Goal: Task Accomplishment & Management: Complete application form

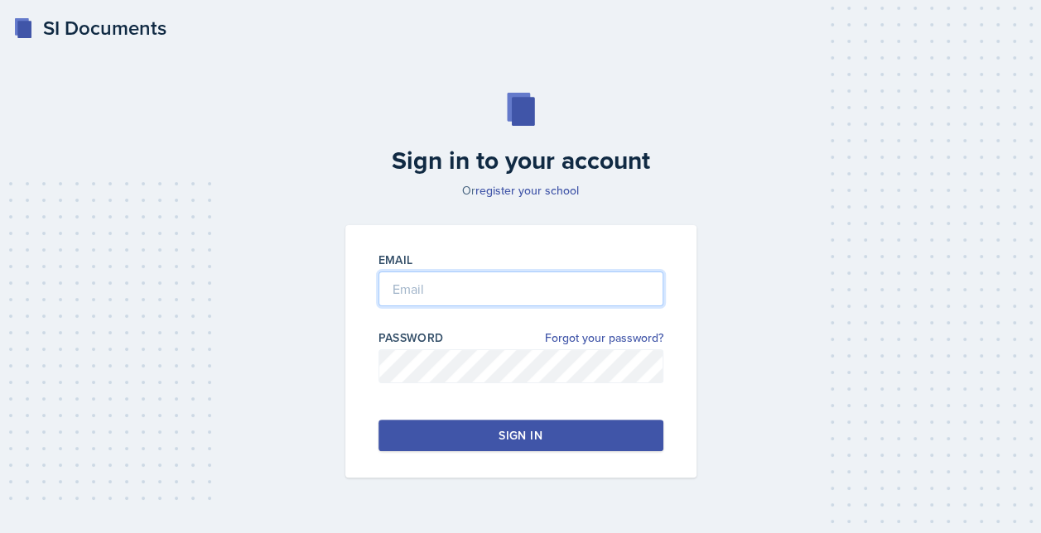
type input "[EMAIL_ADDRESS][DOMAIN_NAME]"
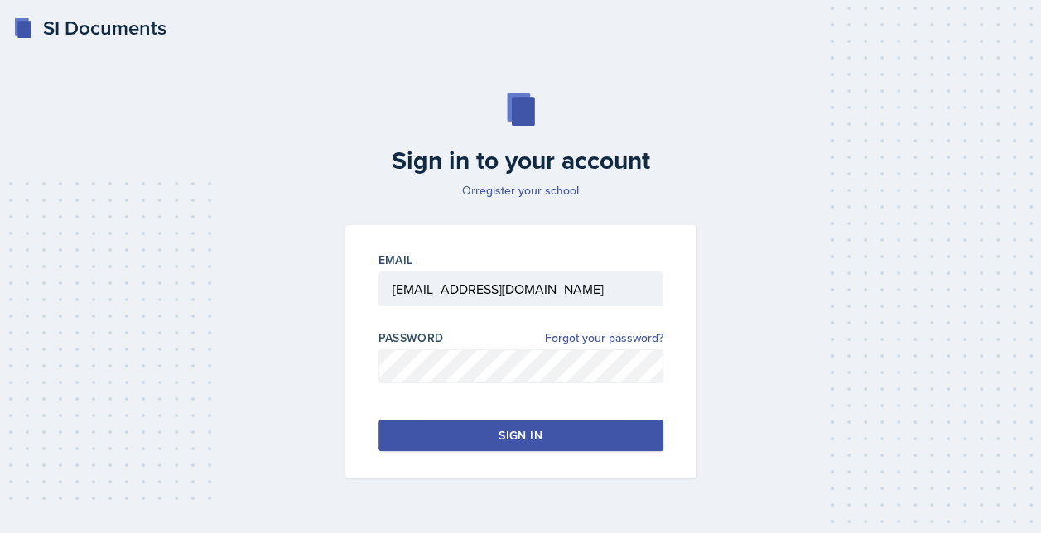
click at [467, 432] on button "Sign in" at bounding box center [520, 435] width 285 height 31
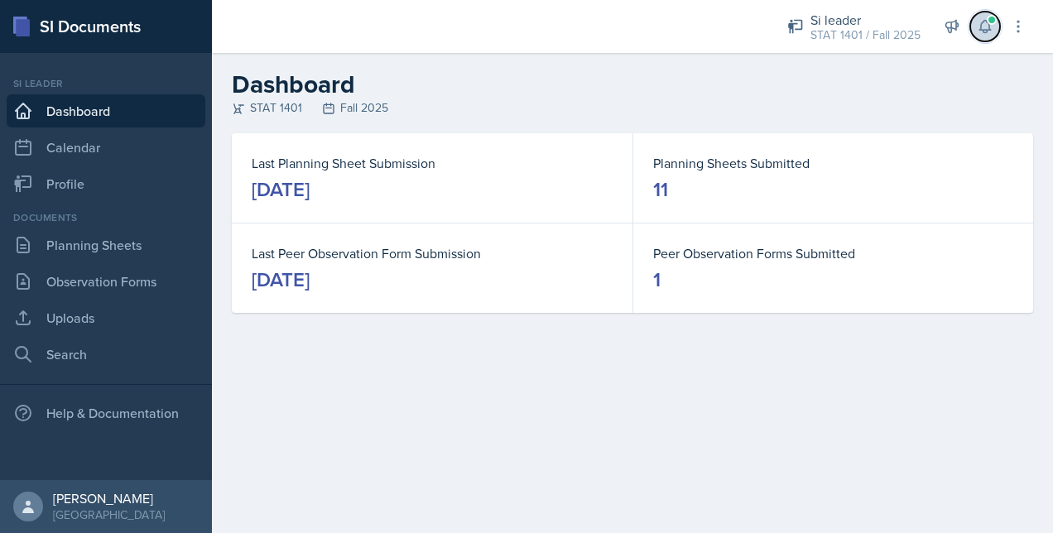
click at [989, 36] on button at bounding box center [986, 27] width 30 height 30
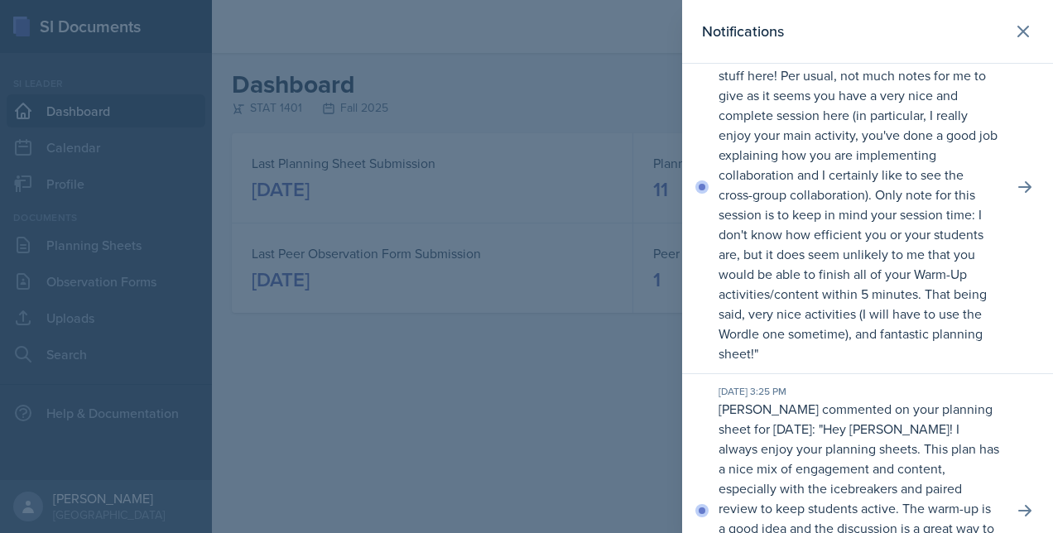
scroll to position [306, 0]
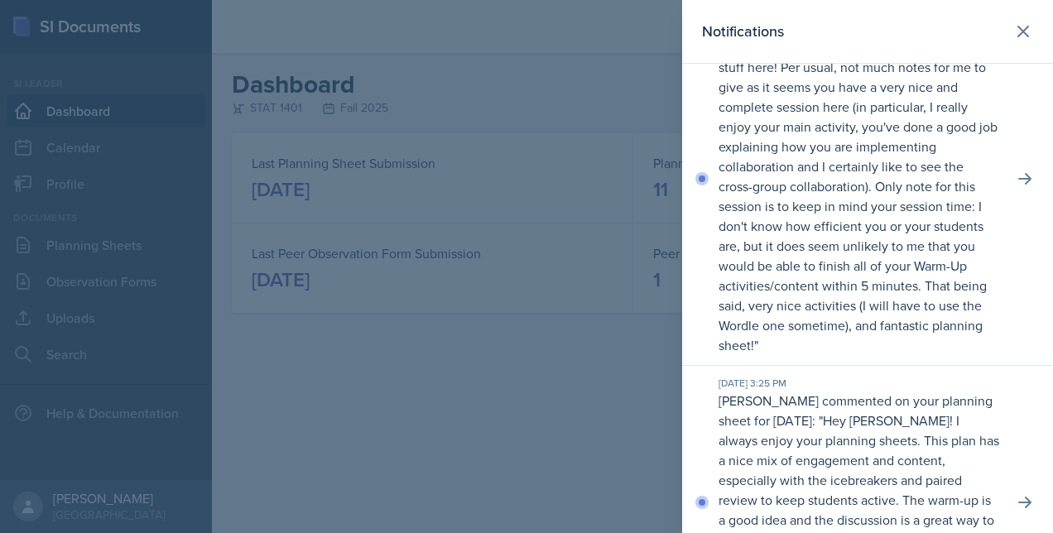
click at [606, 273] on div at bounding box center [526, 266] width 1053 height 533
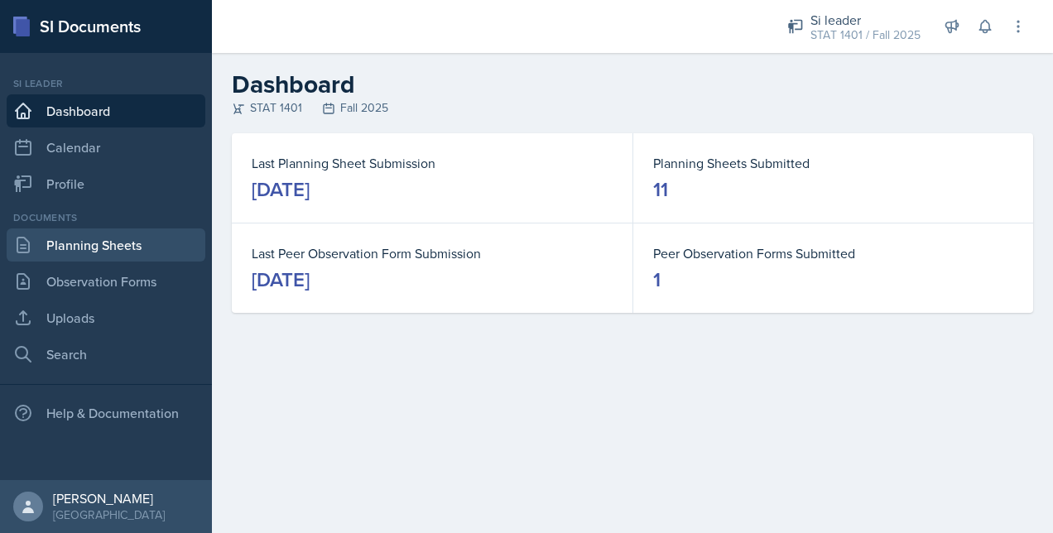
click at [161, 245] on link "Planning Sheets" at bounding box center [106, 245] width 199 height 33
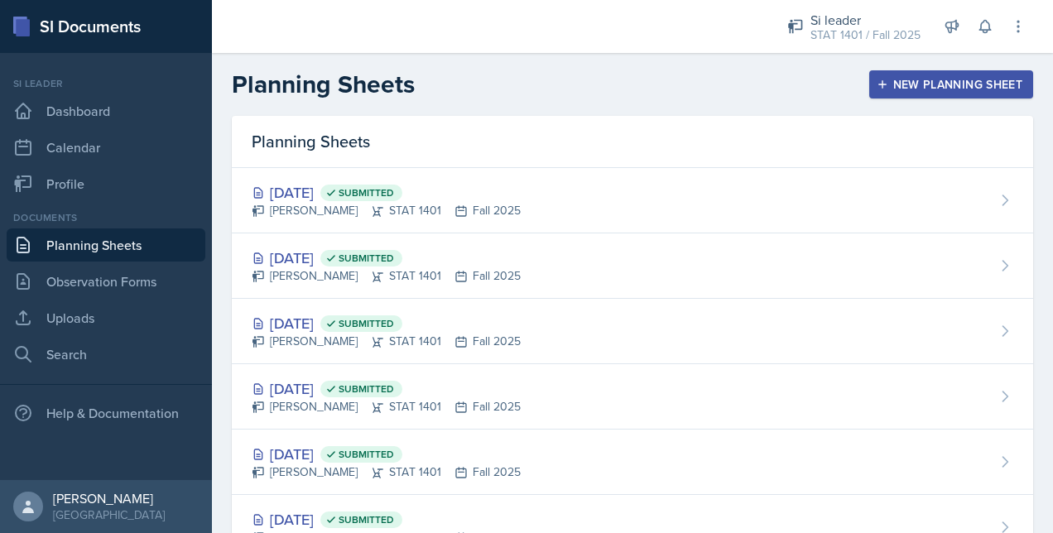
click at [889, 81] on div "New Planning Sheet" at bounding box center [951, 84] width 142 height 13
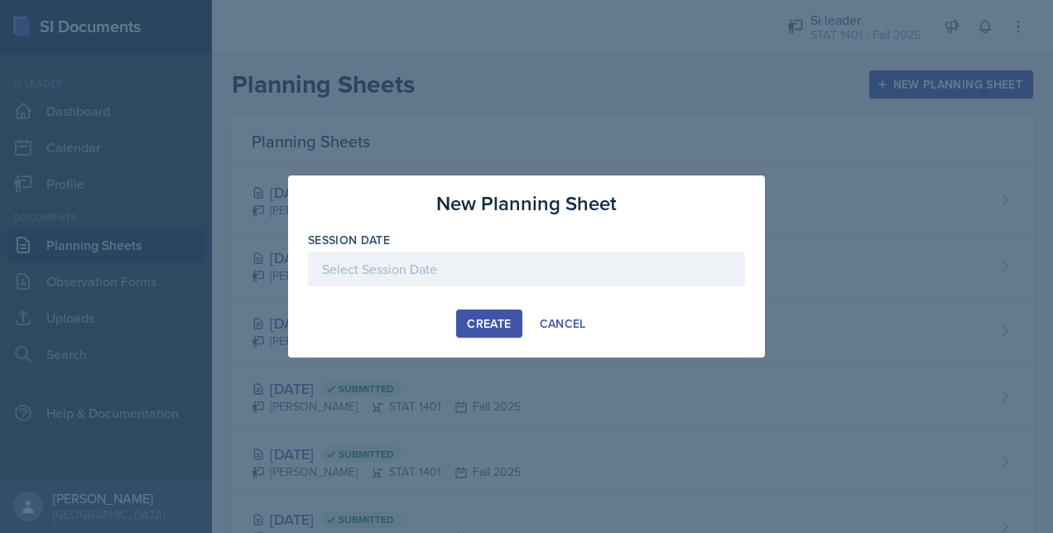
click at [416, 266] on div at bounding box center [526, 269] width 437 height 35
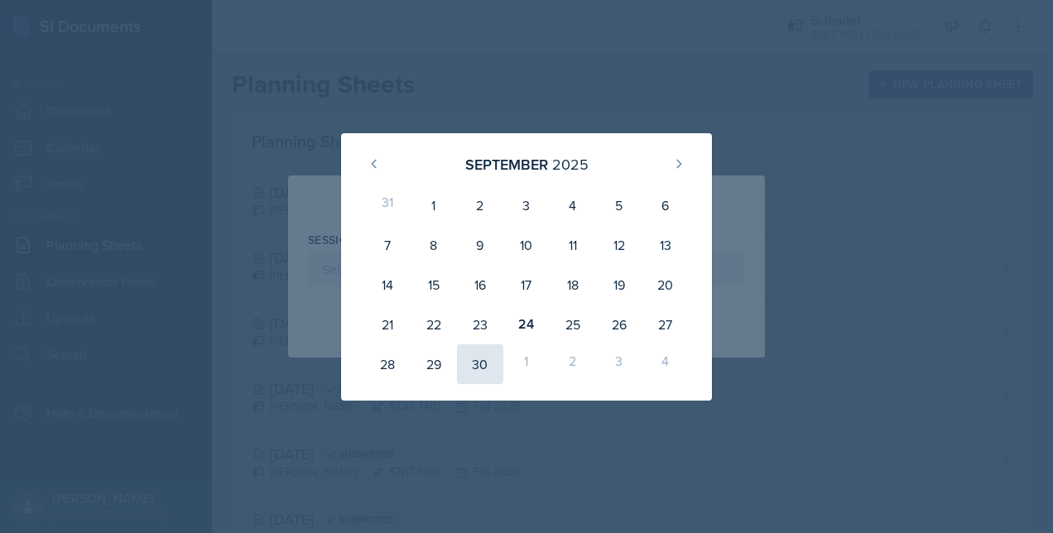
click at [479, 365] on div "30" at bounding box center [480, 364] width 46 height 40
type input "[DATE]"
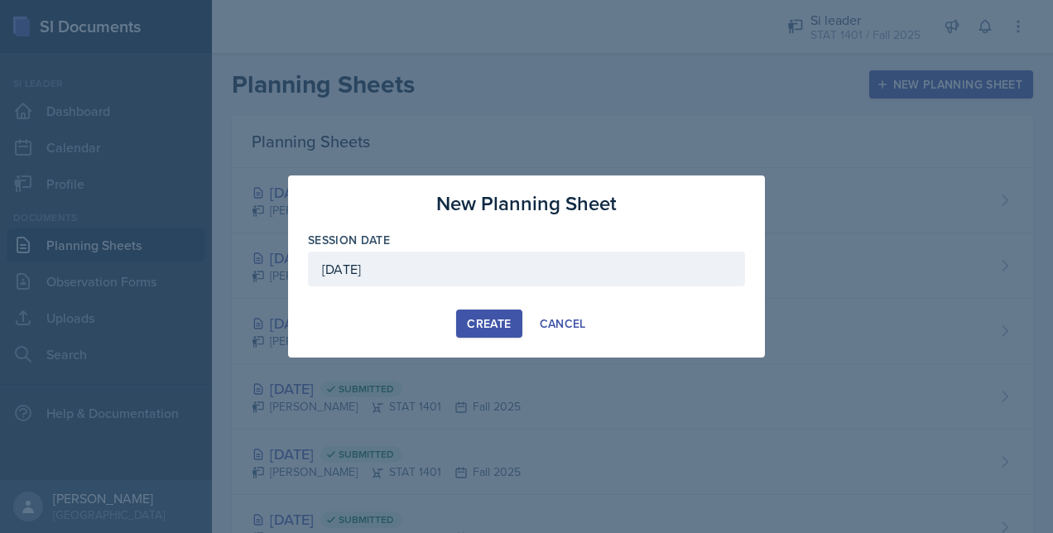
click at [503, 325] on div "Create" at bounding box center [489, 323] width 44 height 13
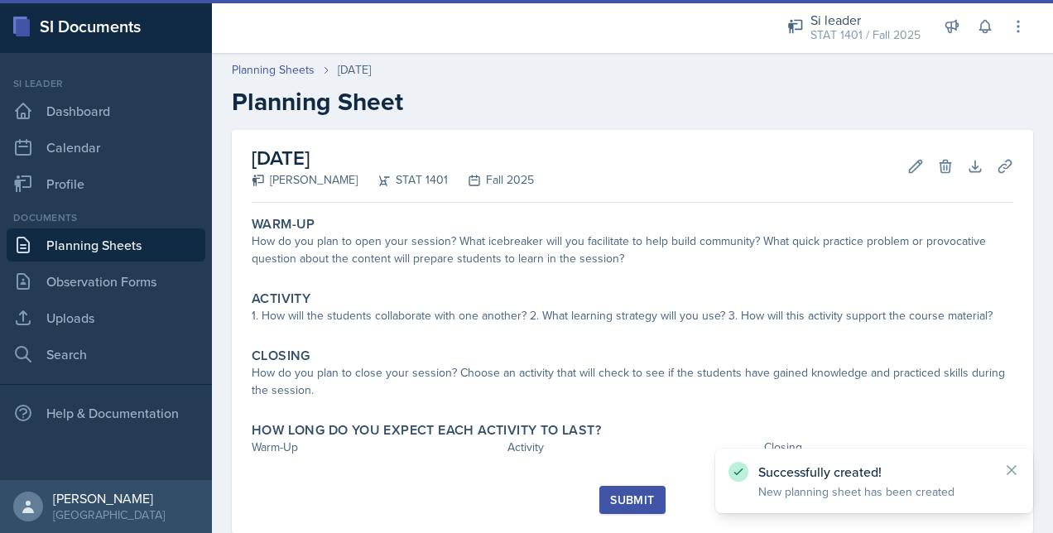
click at [141, 243] on link "Planning Sheets" at bounding box center [106, 245] width 199 height 33
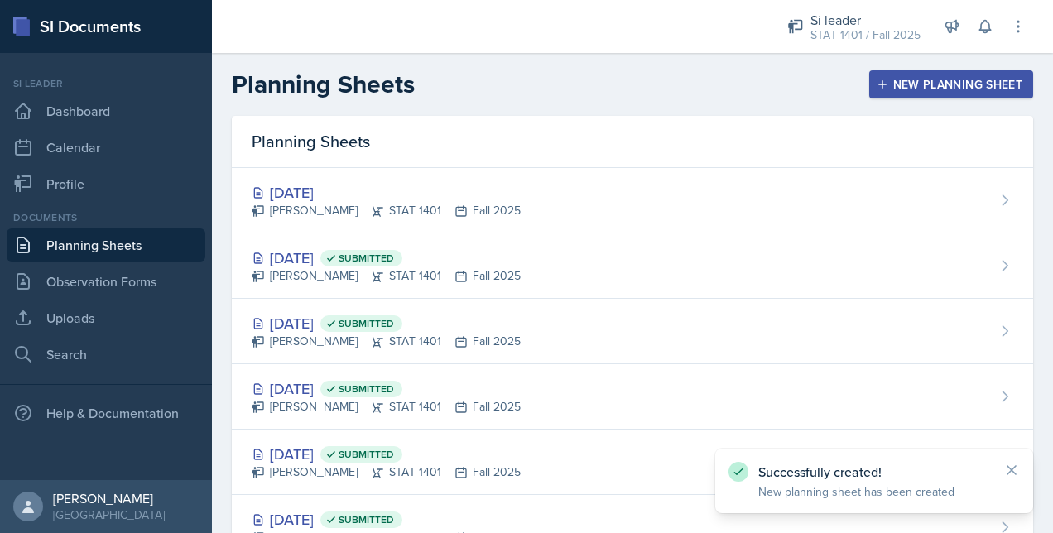
click at [964, 75] on button "New Planning Sheet" at bounding box center [952, 84] width 164 height 28
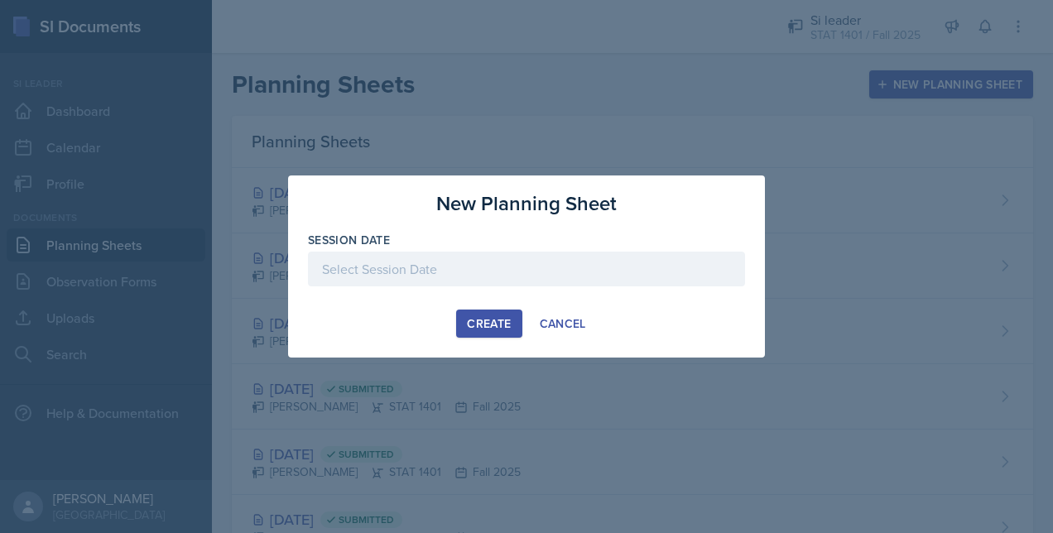
click at [566, 258] on div at bounding box center [526, 269] width 437 height 35
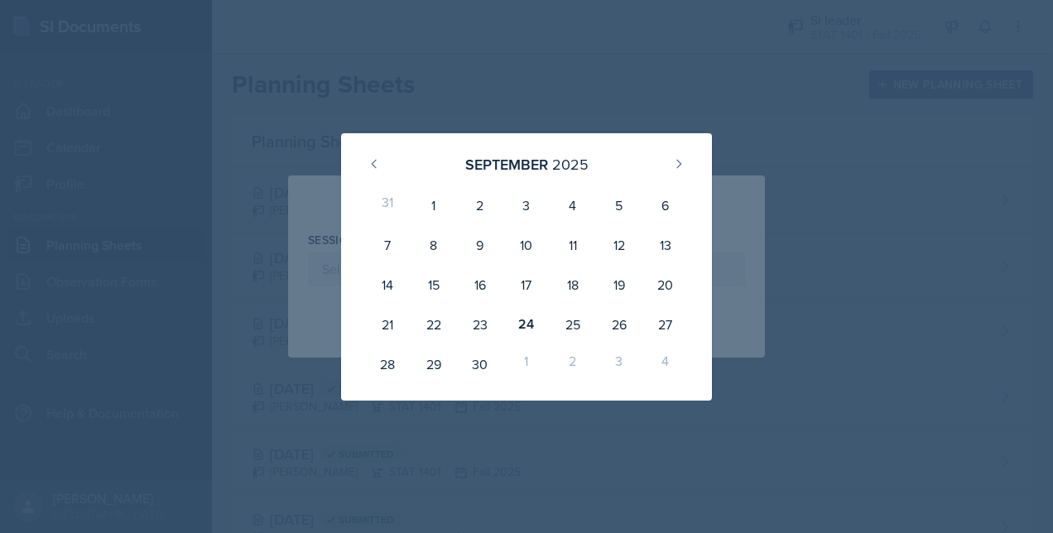
click at [568, 364] on div "2" at bounding box center [573, 364] width 46 height 40
click at [571, 357] on div "2" at bounding box center [573, 364] width 46 height 40
click at [671, 157] on button at bounding box center [679, 164] width 26 height 26
click at [568, 209] on div "2" at bounding box center [573, 205] width 46 height 40
type input "[DATE]"
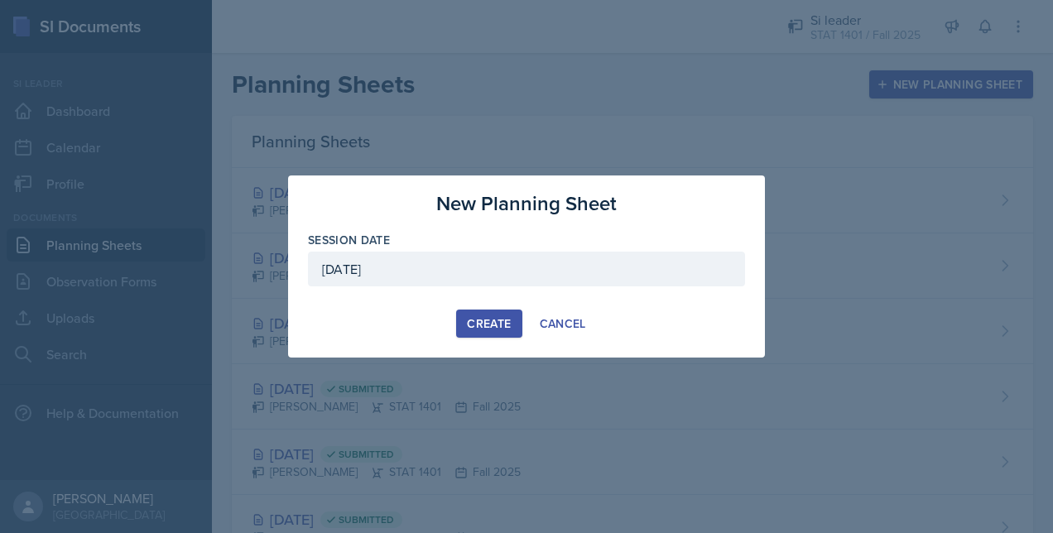
click at [481, 317] on div "Create" at bounding box center [489, 323] width 44 height 13
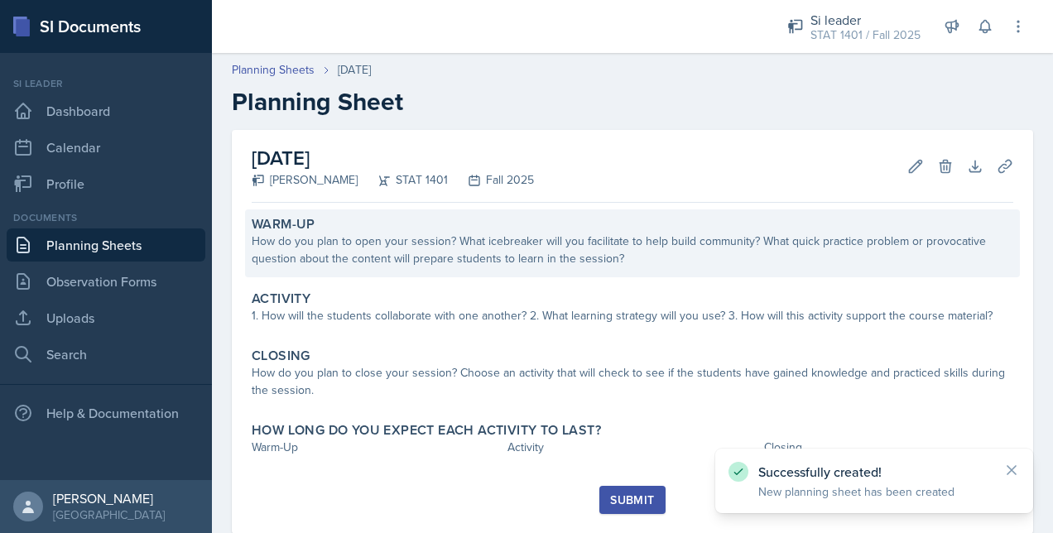
click at [447, 272] on div "Warm-Up How do you plan to open your session? What icebreaker will you facilita…" at bounding box center [632, 244] width 775 height 68
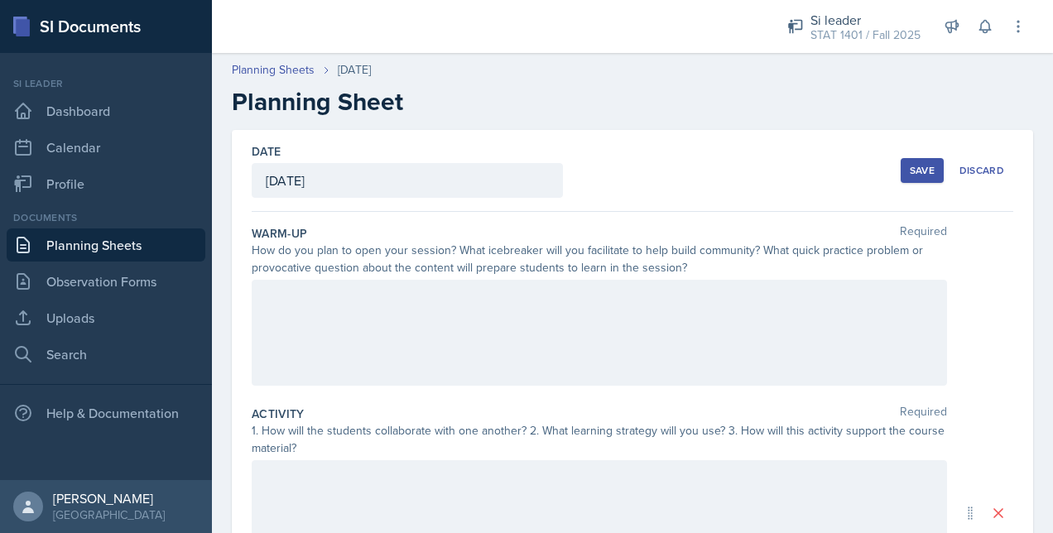
click at [419, 337] on div at bounding box center [600, 333] width 696 height 106
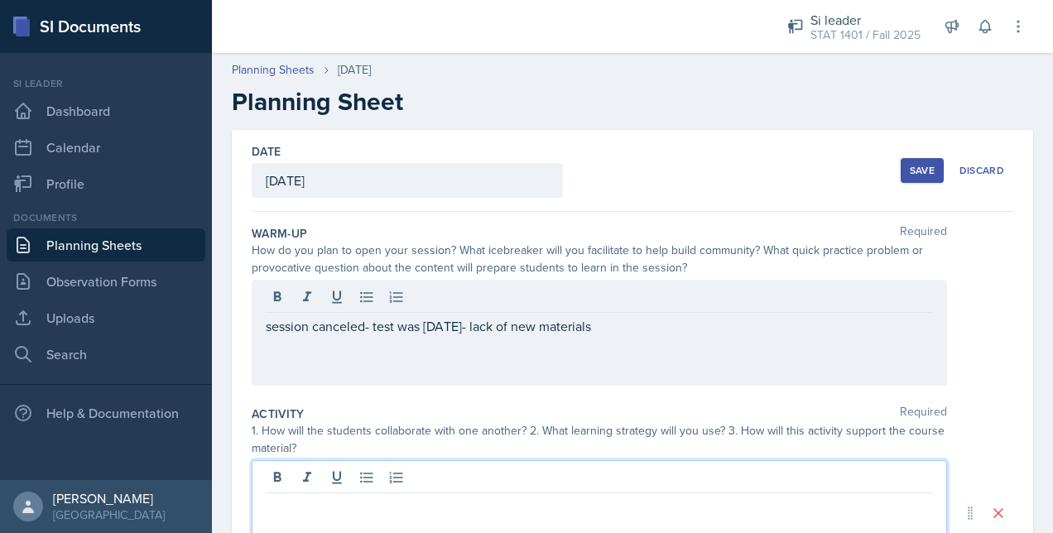
click at [364, 477] on div at bounding box center [600, 513] width 696 height 106
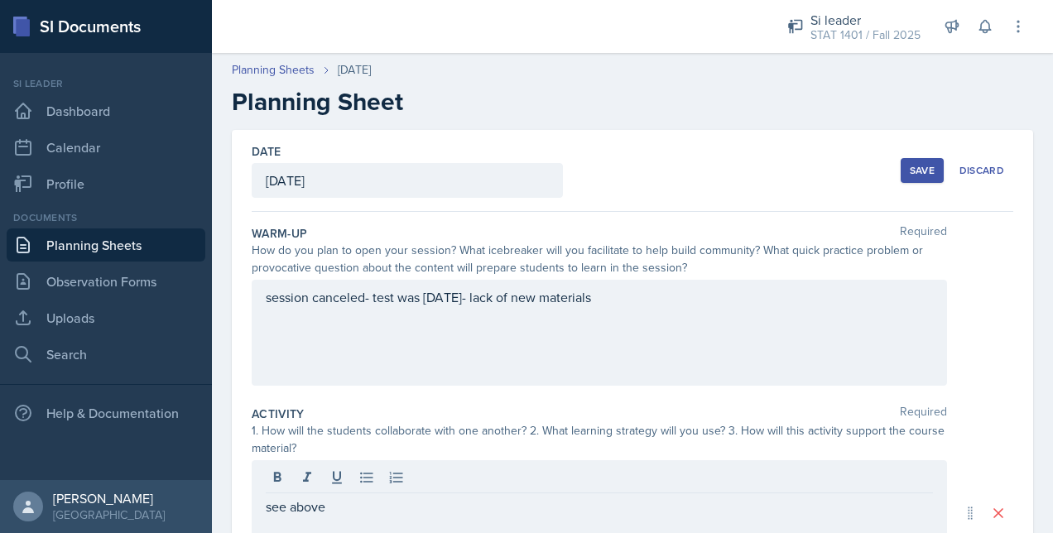
click at [349, 442] on div "1. How will the students collaborate with one another? 2. What learning strateg…" at bounding box center [600, 439] width 696 height 35
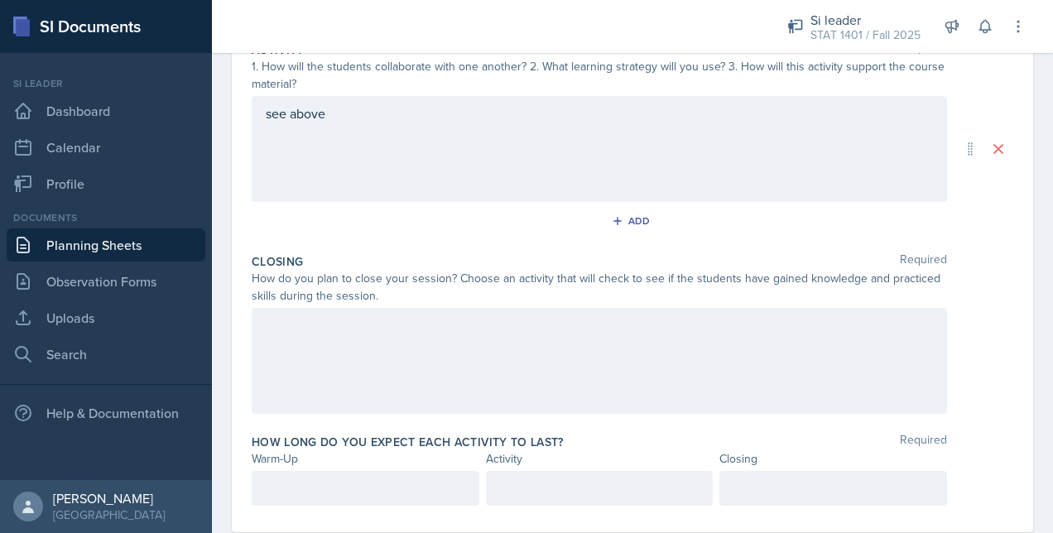
click at [332, 366] on div at bounding box center [600, 361] width 696 height 106
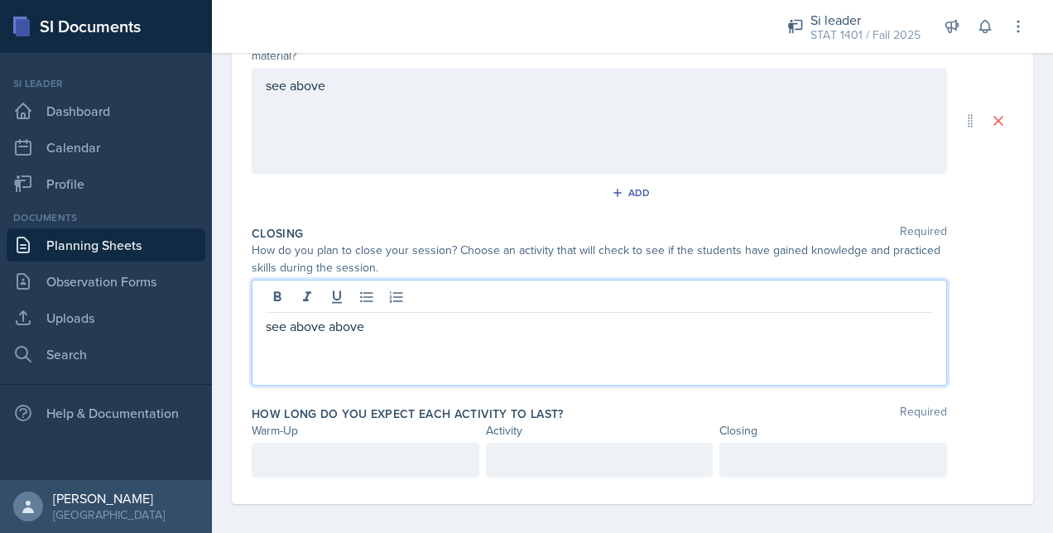
click at [331, 469] on div at bounding box center [366, 460] width 228 height 35
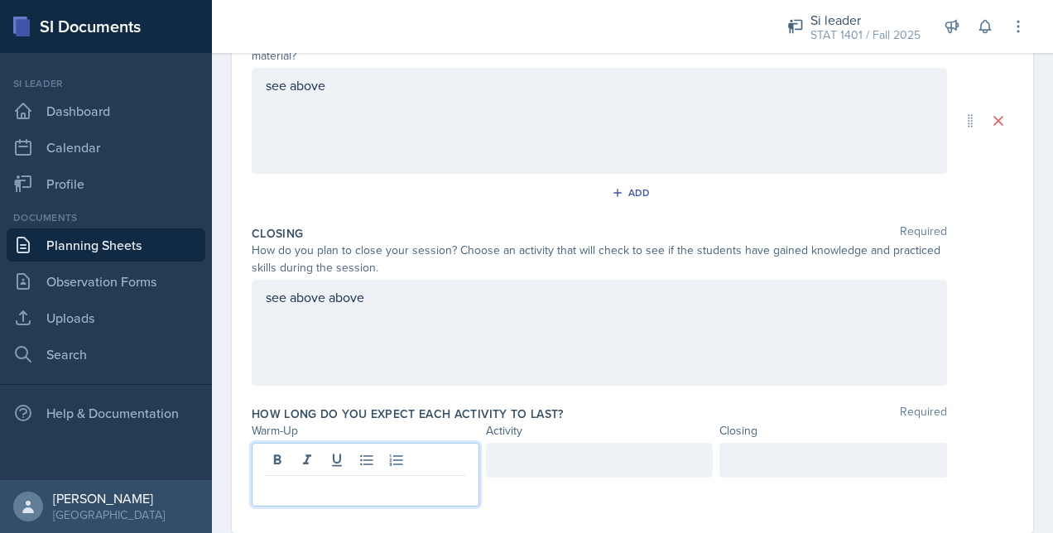
scroll to position [422, 0]
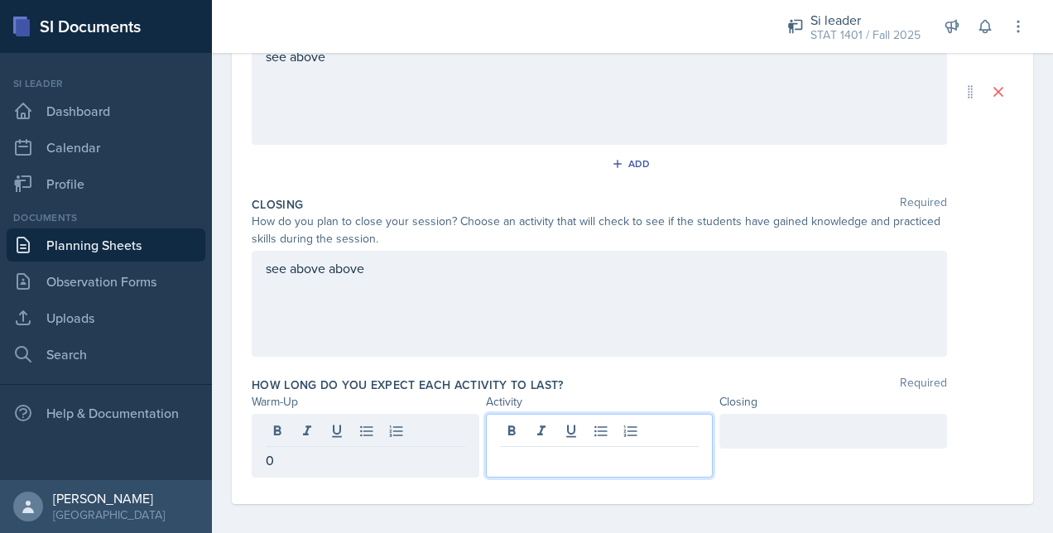
click at [530, 436] on div at bounding box center [600, 446] width 228 height 64
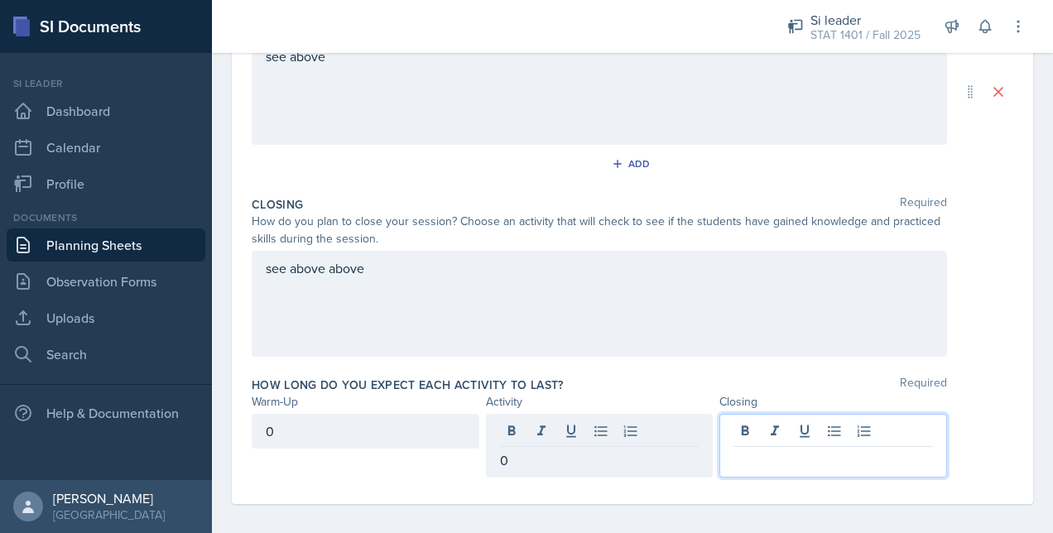
click at [802, 427] on div at bounding box center [834, 446] width 228 height 64
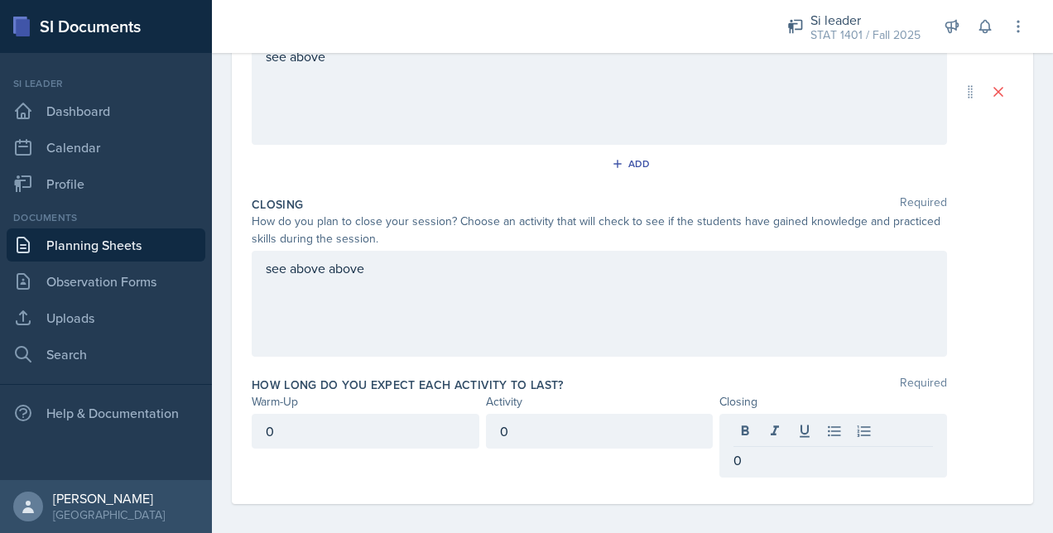
click at [724, 330] on div "see above above" at bounding box center [600, 304] width 696 height 106
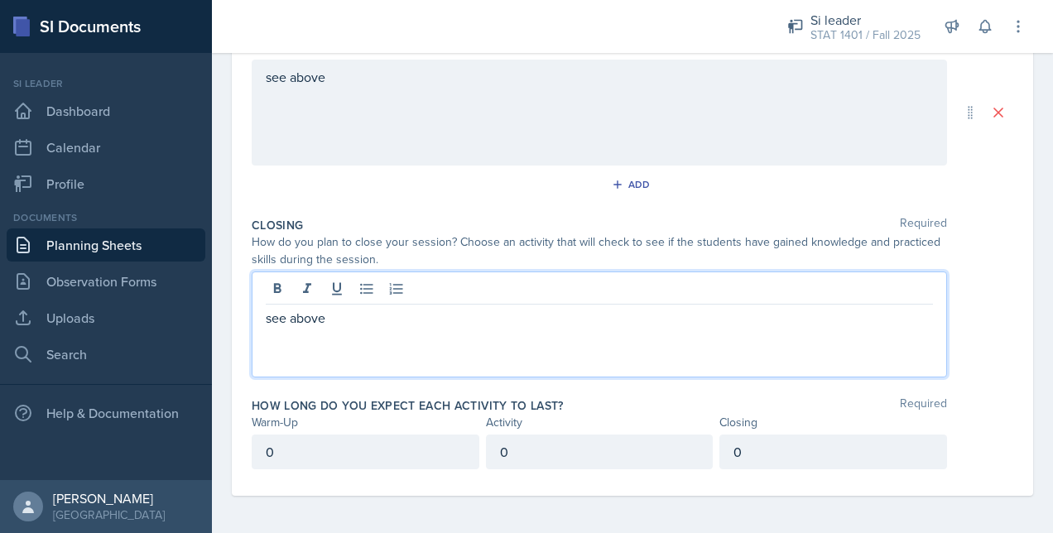
click at [985, 220] on div "Closing Required" at bounding box center [633, 225] width 762 height 17
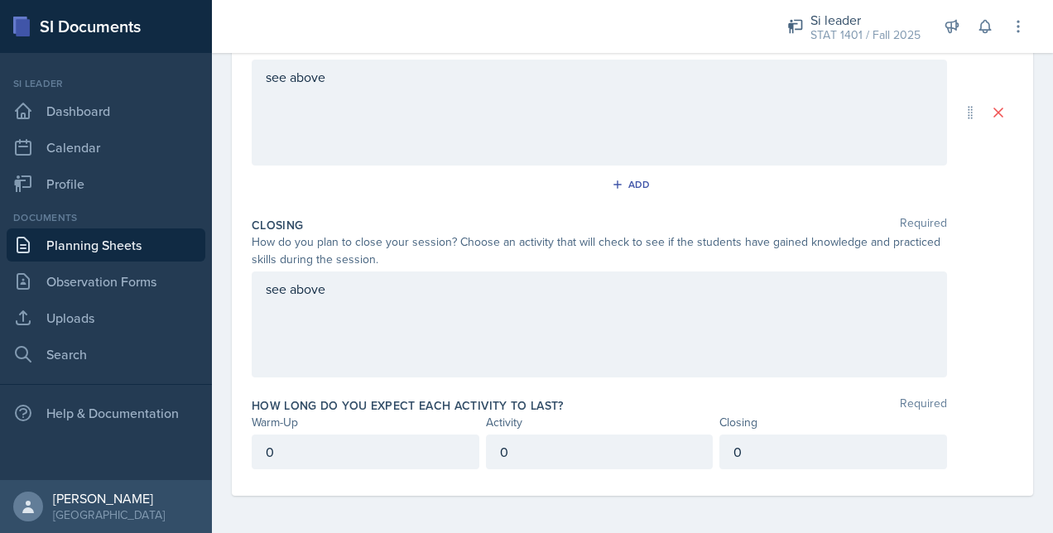
scroll to position [0, 0]
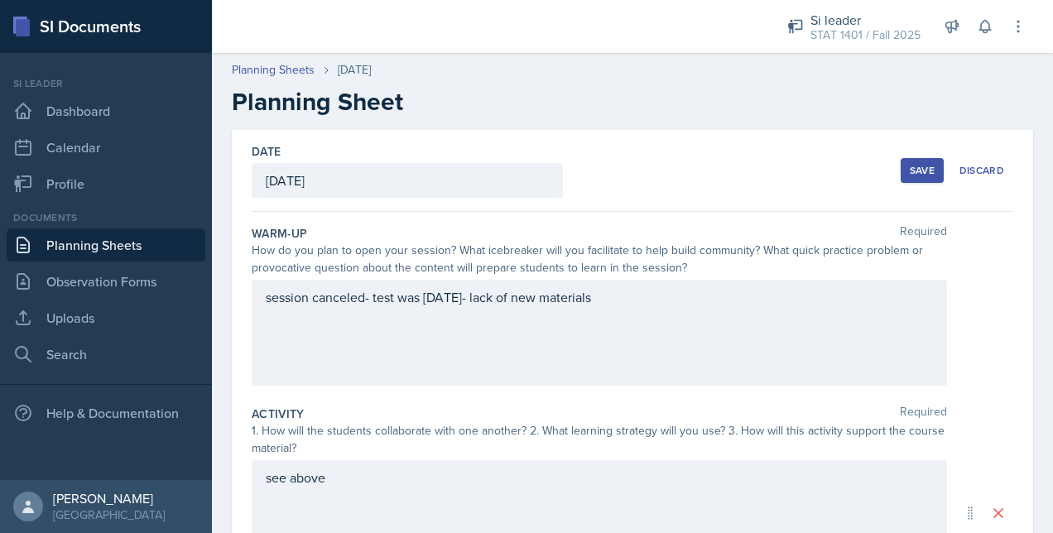
click at [910, 172] on div "Save" at bounding box center [922, 170] width 25 height 13
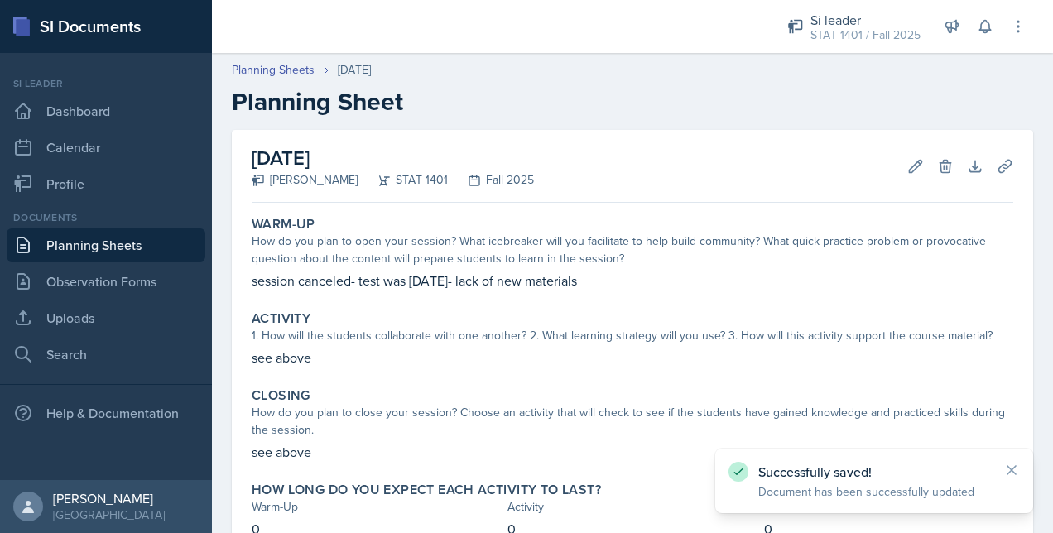
click at [150, 236] on link "Planning Sheets" at bounding box center [106, 245] width 199 height 33
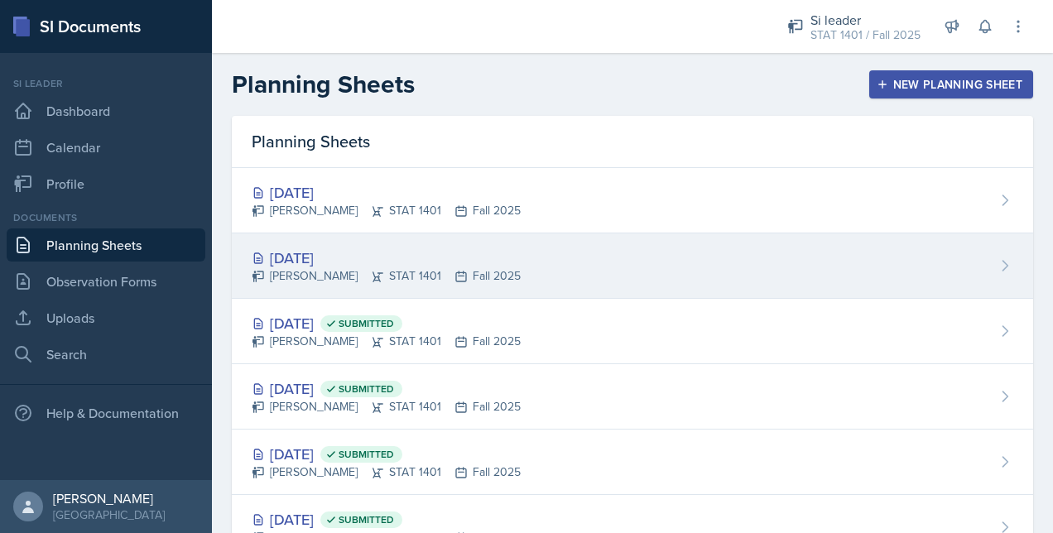
click at [474, 251] on div "[DATE]" at bounding box center [386, 258] width 269 height 22
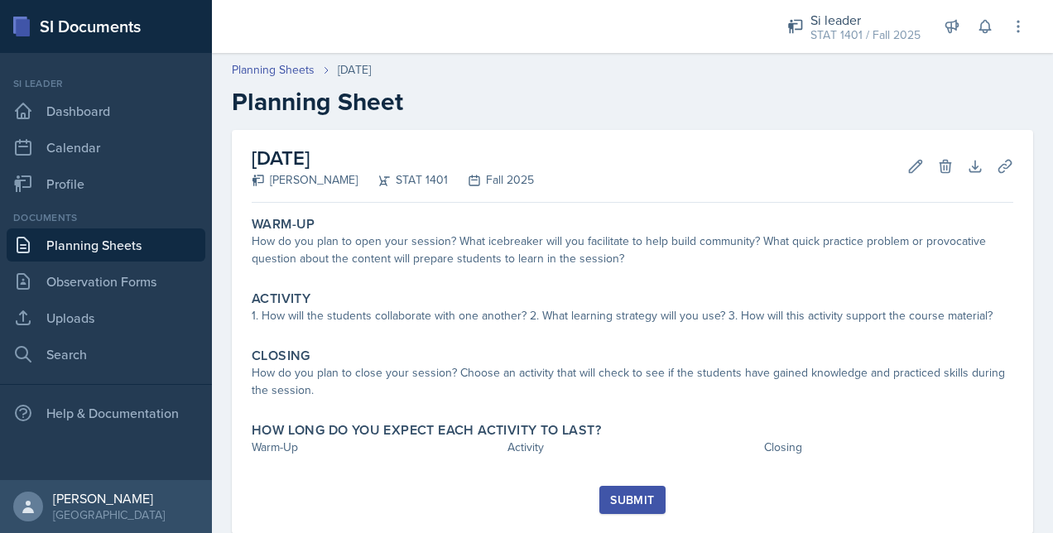
click at [474, 251] on div "How do you plan to open your session? What icebreaker will you facilitate to he…" at bounding box center [633, 250] width 762 height 35
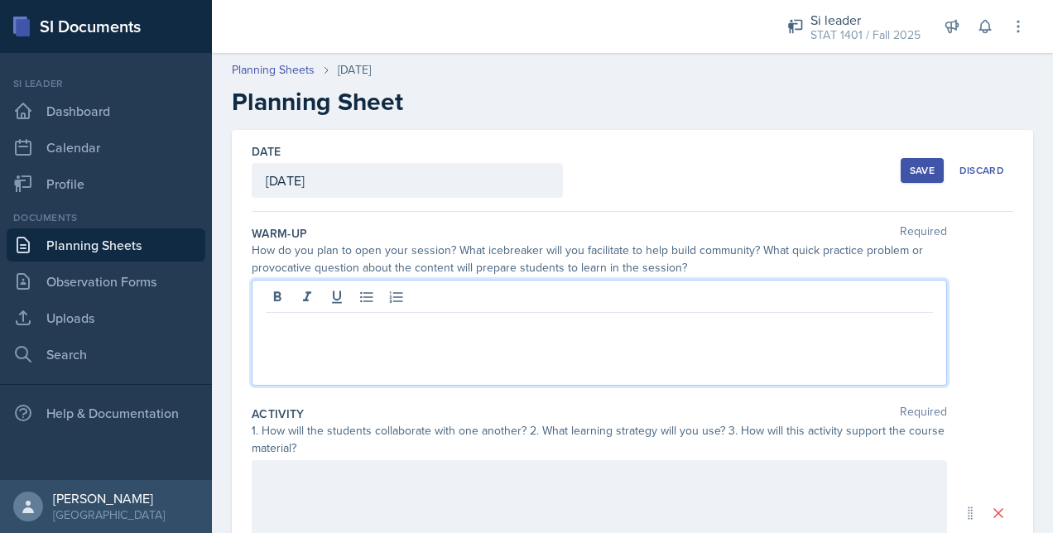
click at [465, 287] on div at bounding box center [600, 333] width 696 height 106
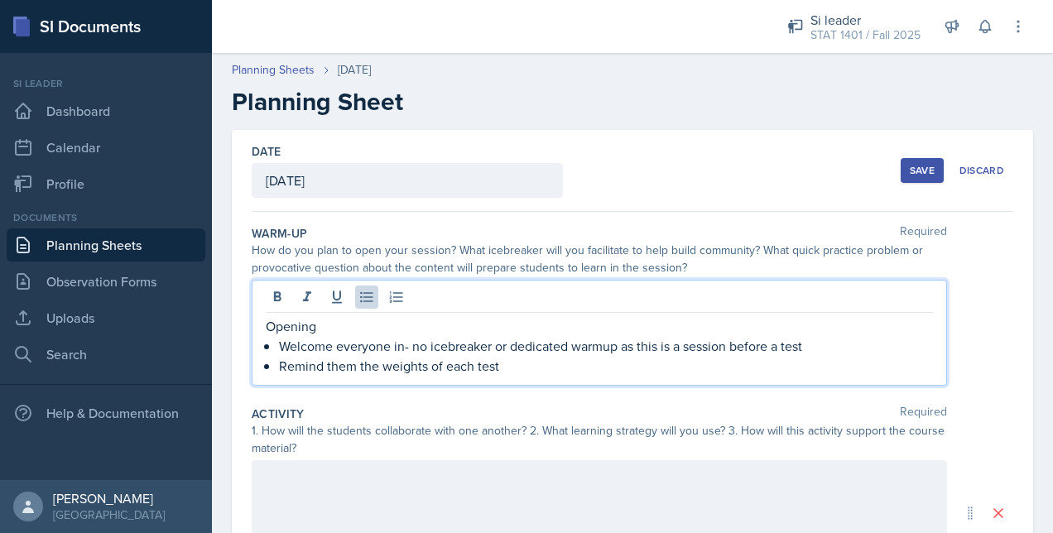
click at [866, 351] on p "Welcome everyone in- no icebreaker or dedicated warmup as this is a session bef…" at bounding box center [606, 346] width 654 height 20
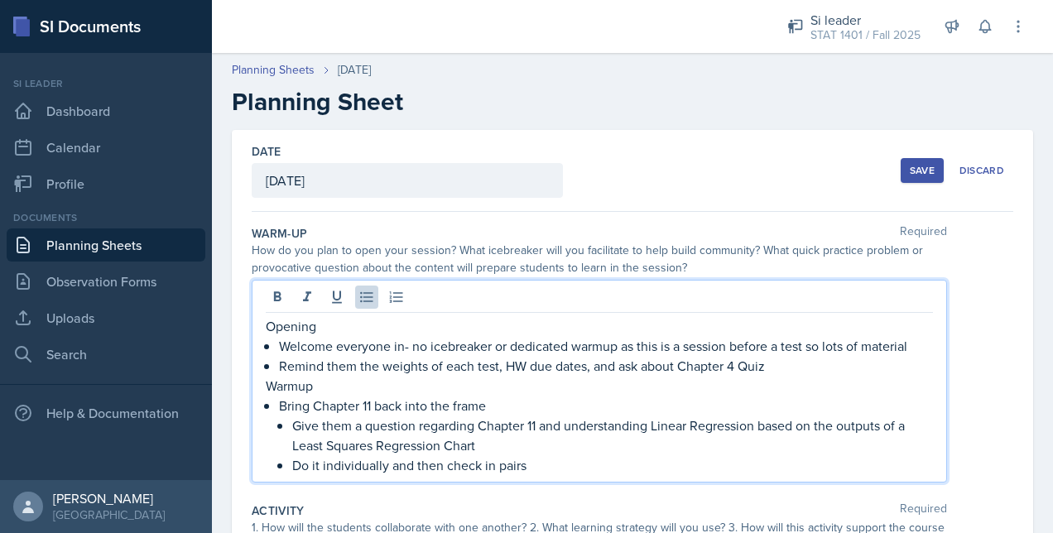
click at [601, 451] on p "Give them a question regarding Chapter 11 and understanding Linear Regression b…" at bounding box center [612, 436] width 641 height 40
click at [603, 461] on p "Do it individually and then check in pairs" at bounding box center [612, 465] width 641 height 20
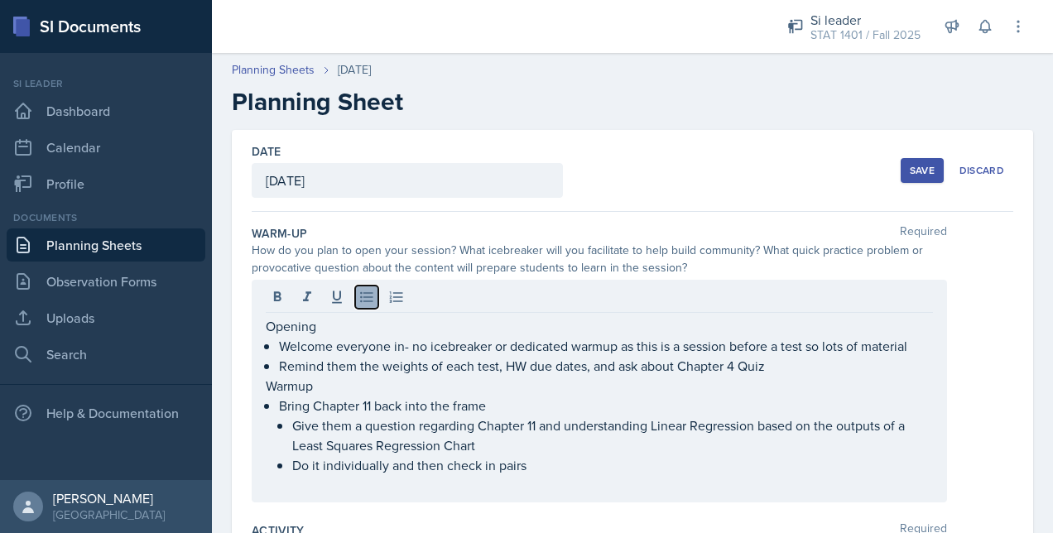
click at [371, 298] on icon at bounding box center [367, 297] width 17 height 17
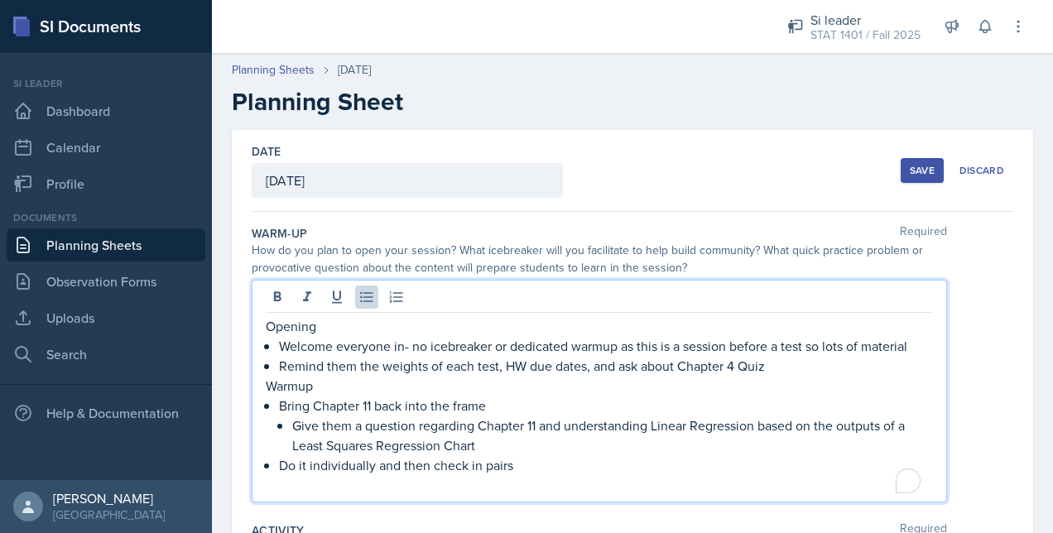
click at [609, 246] on div "How do you plan to open your session? What icebreaker will you facilitate to he…" at bounding box center [600, 259] width 696 height 35
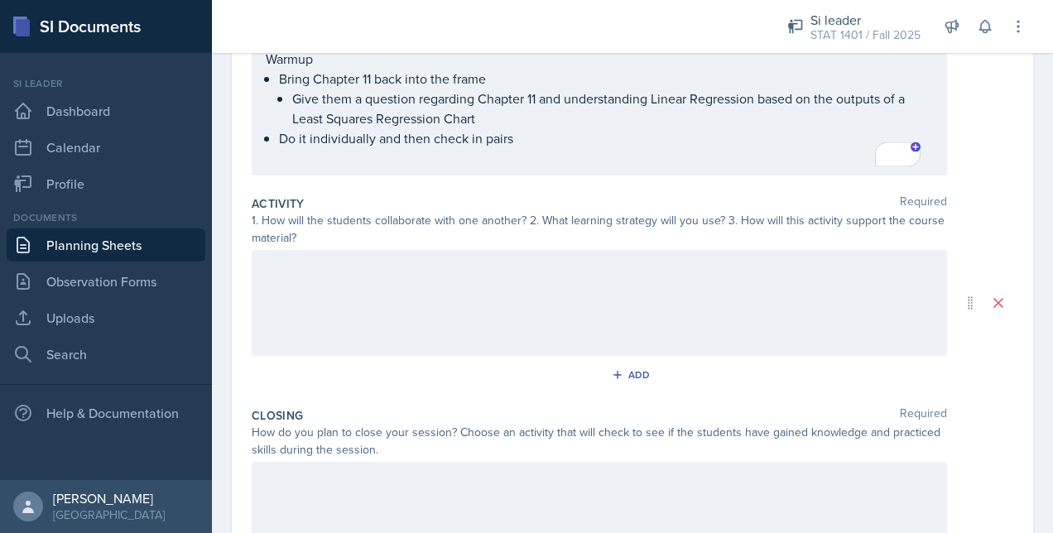
click at [435, 316] on div at bounding box center [600, 303] width 696 height 106
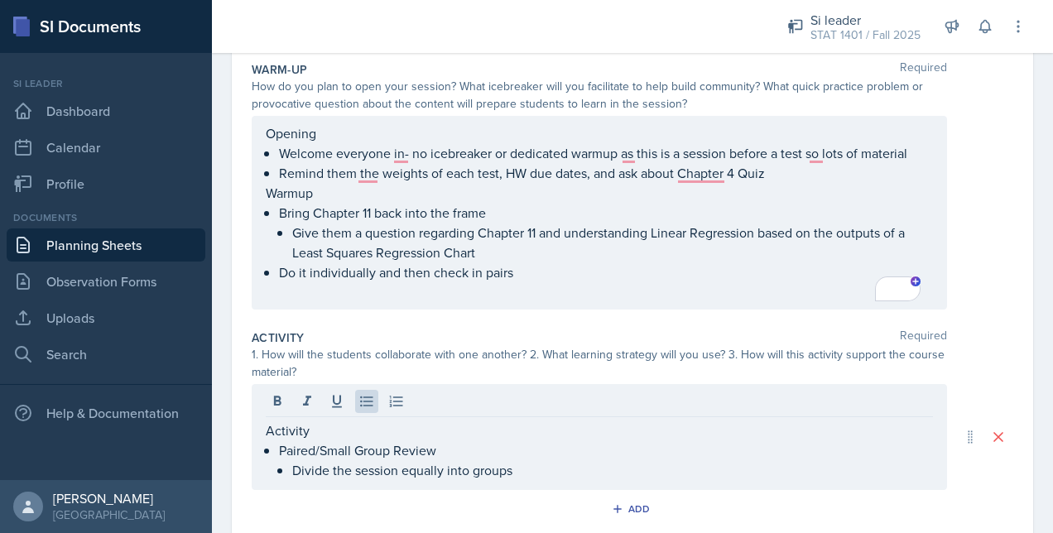
scroll to position [185, 0]
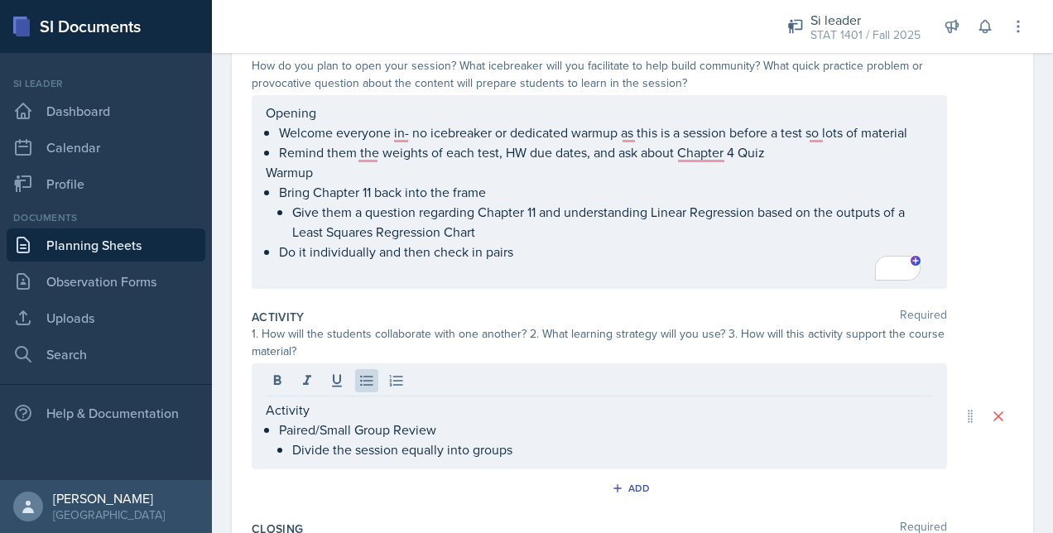
click at [904, 280] on span "5" at bounding box center [909, 268] width 23 height 25
click at [908, 270] on div "5" at bounding box center [908, 268] width 18 height 18
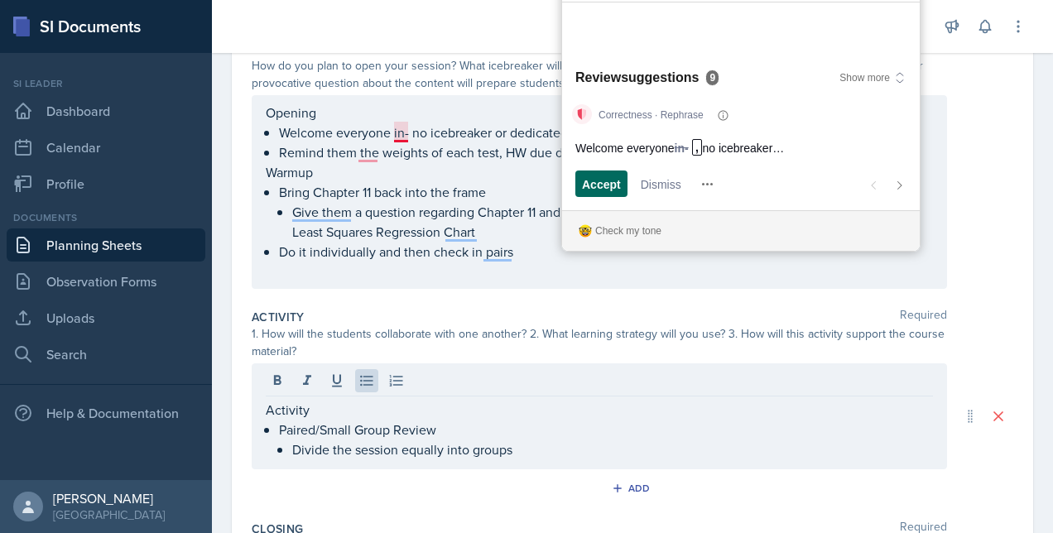
click at [605, 191] on span "Accept" at bounding box center [601, 184] width 39 height 17
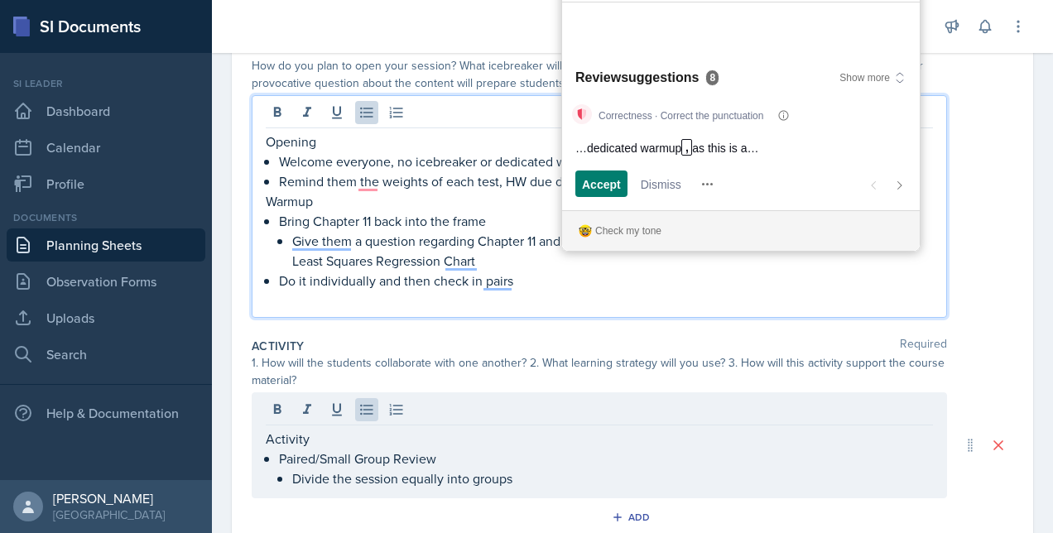
scroll to position [42, 0]
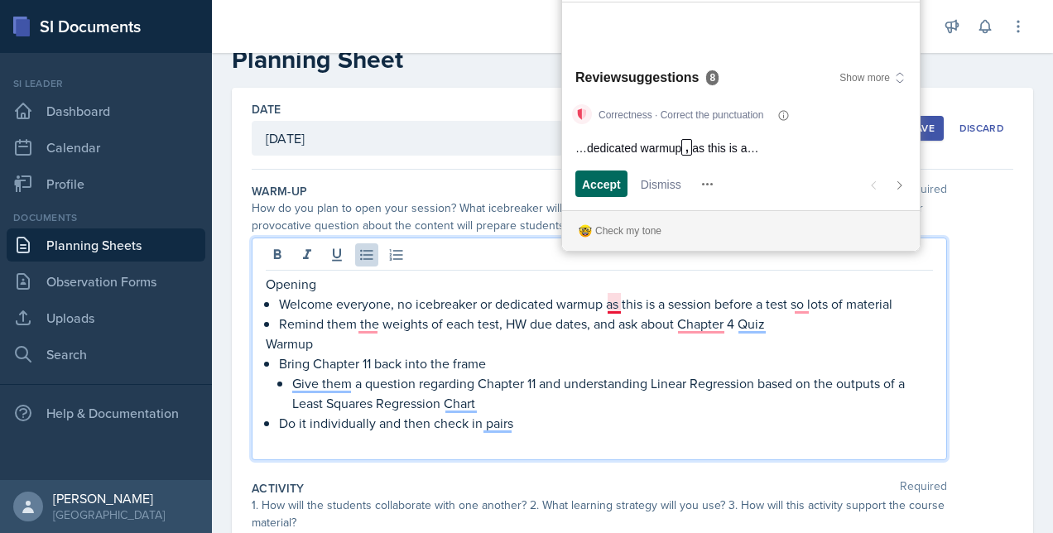
click at [609, 179] on span "Accept" at bounding box center [601, 184] width 39 height 17
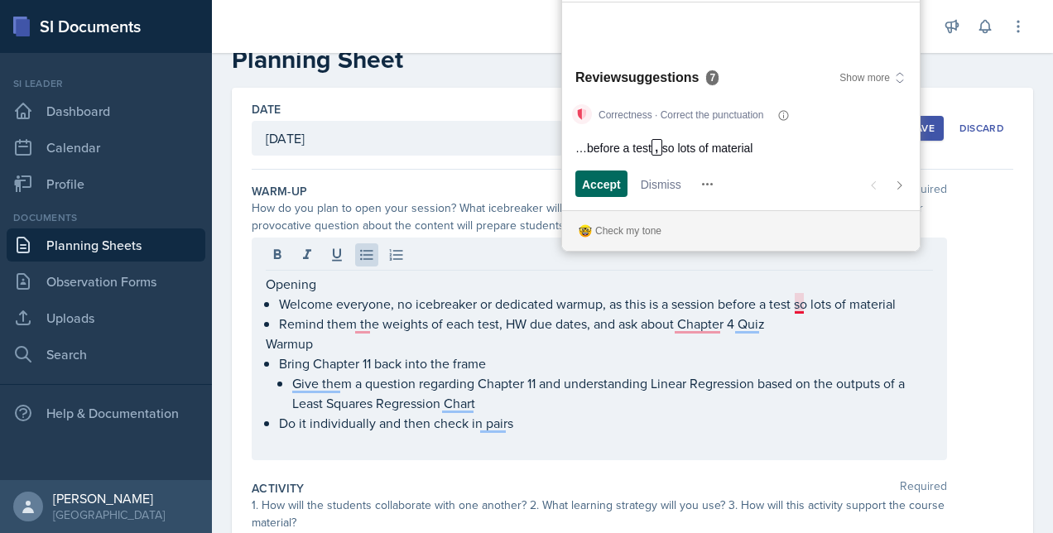
click at [610, 180] on span "Accept" at bounding box center [601, 184] width 39 height 17
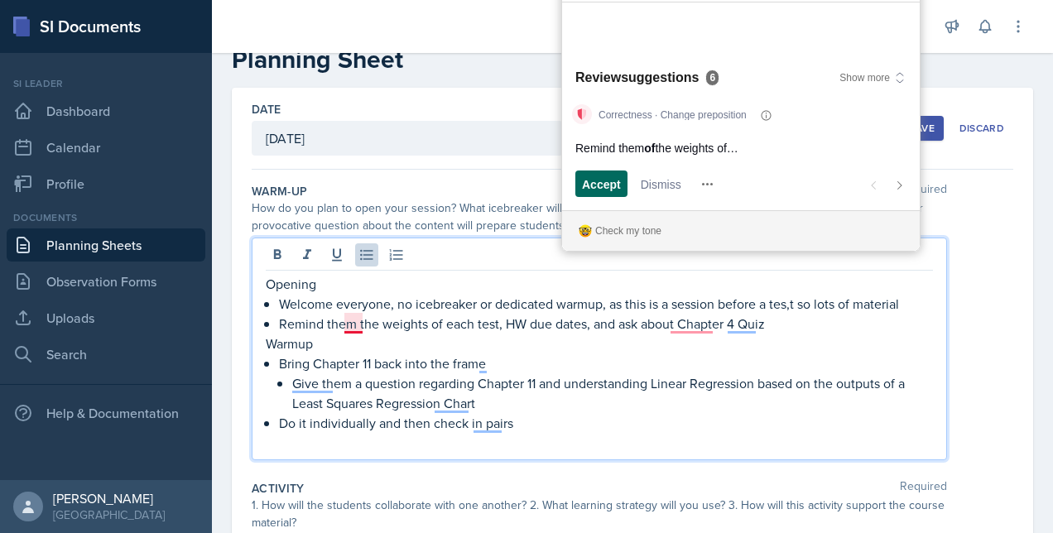
scroll to position [62, 0]
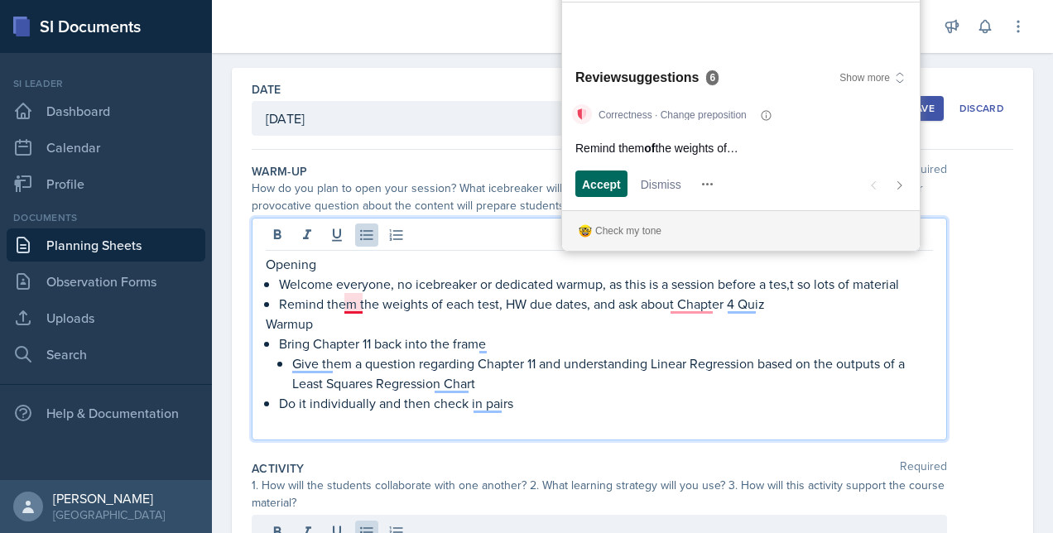
click at [610, 180] on span "Accept" at bounding box center [601, 184] width 39 height 17
click at [610, 181] on span "Accept" at bounding box center [601, 184] width 39 height 17
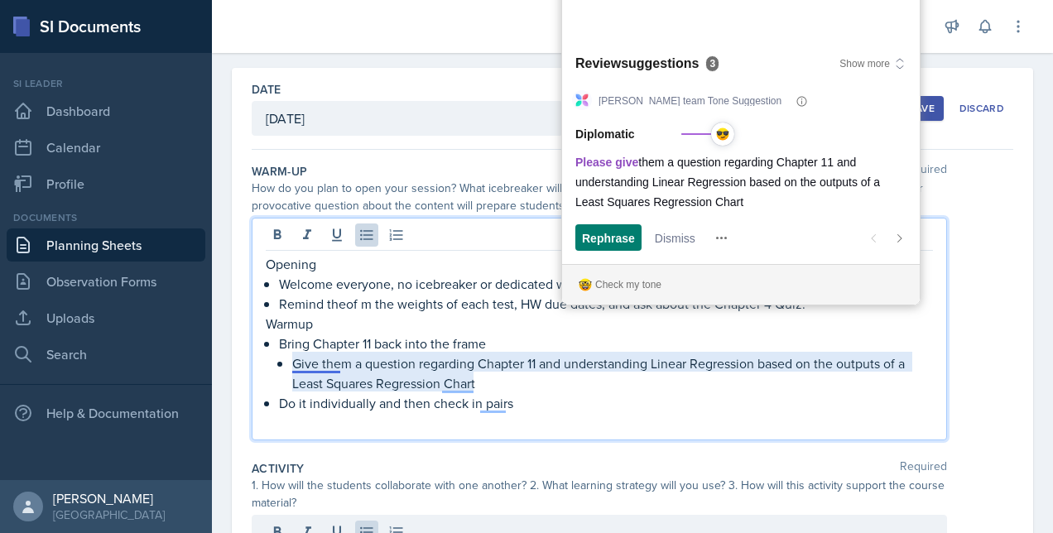
scroll to position [102, 0]
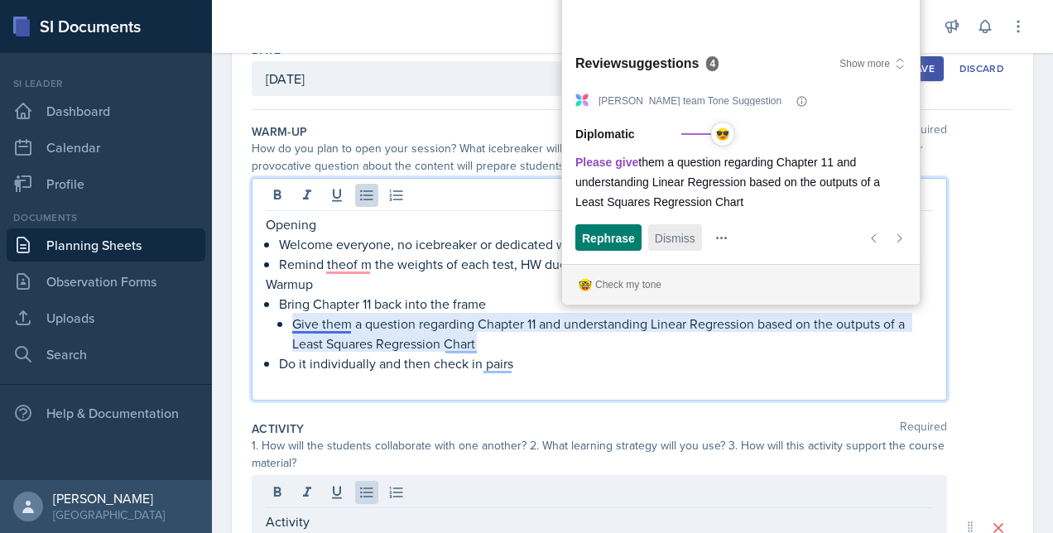
click at [677, 237] on span "Dismiss" at bounding box center [675, 237] width 41 height 17
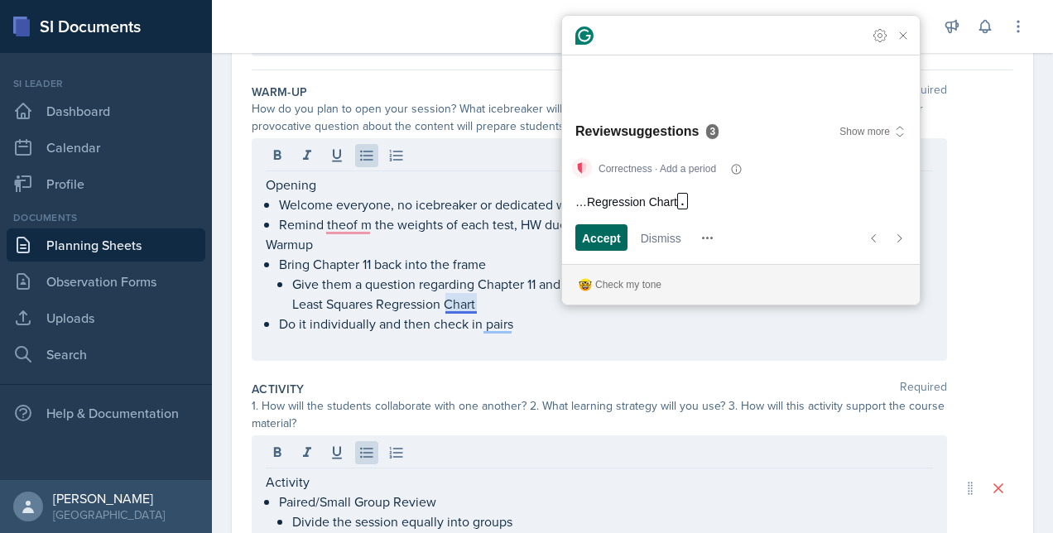
click at [628, 245] on button "Accept and open next suggestion" at bounding box center [602, 237] width 52 height 26
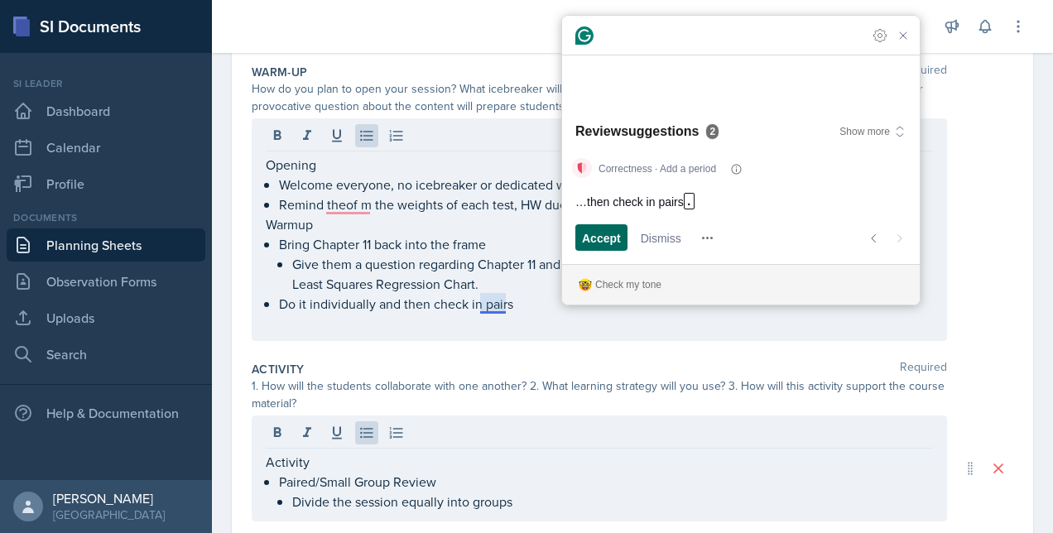
click at [610, 243] on span "Accept" at bounding box center [601, 237] width 39 height 17
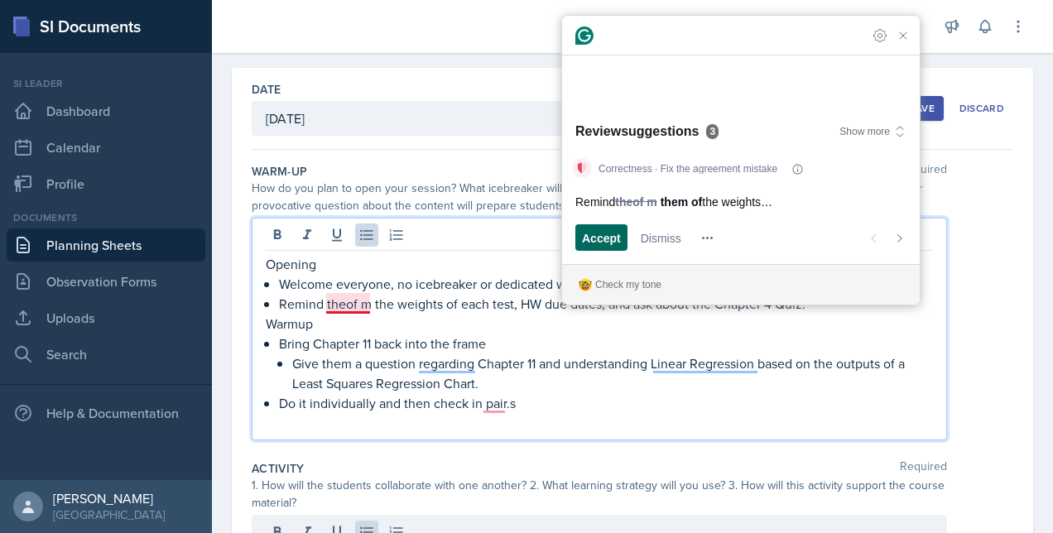
click at [614, 245] on span "Accept" at bounding box center [601, 237] width 39 height 17
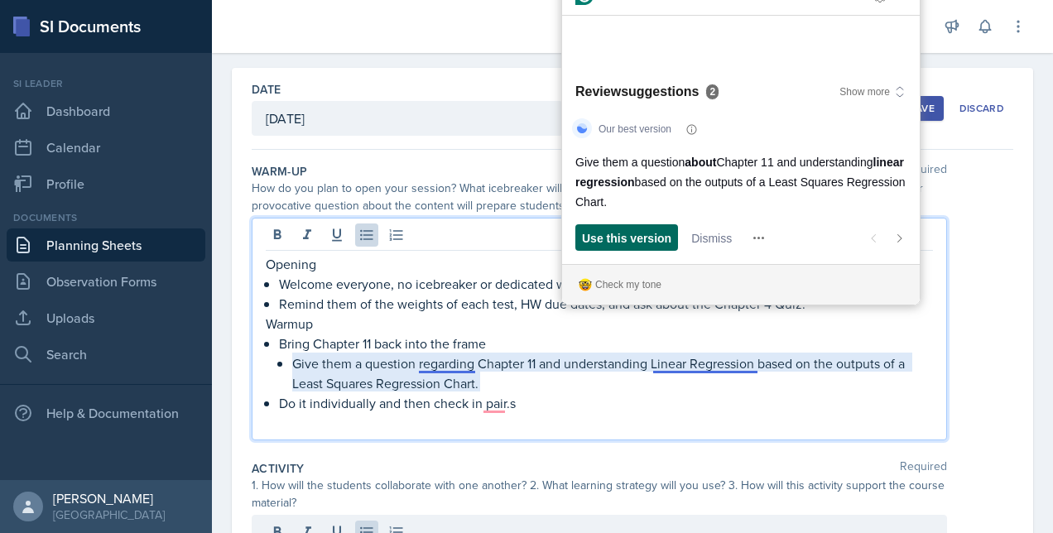
scroll to position [122, 0]
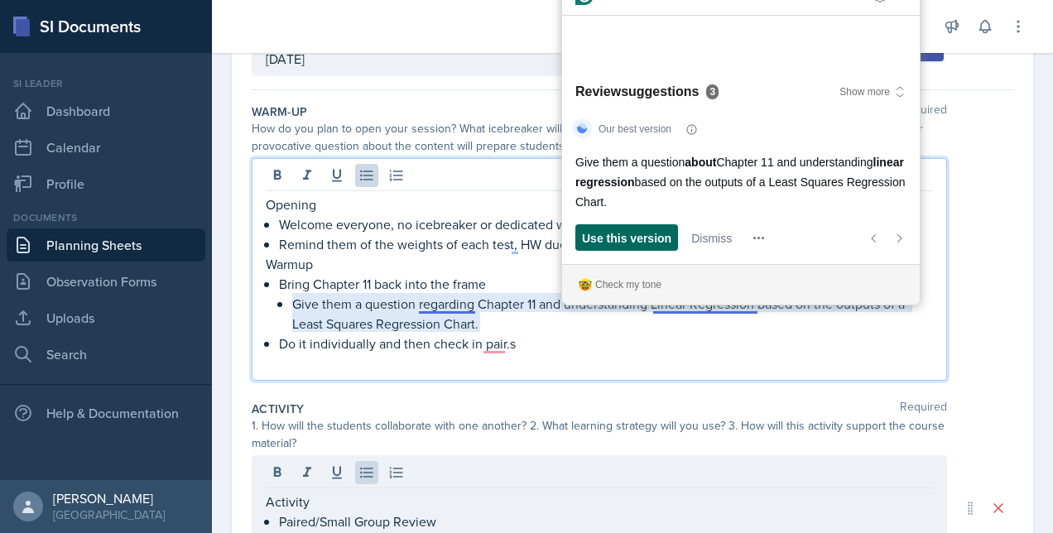
click at [614, 245] on span "Use this version" at bounding box center [626, 237] width 89 height 17
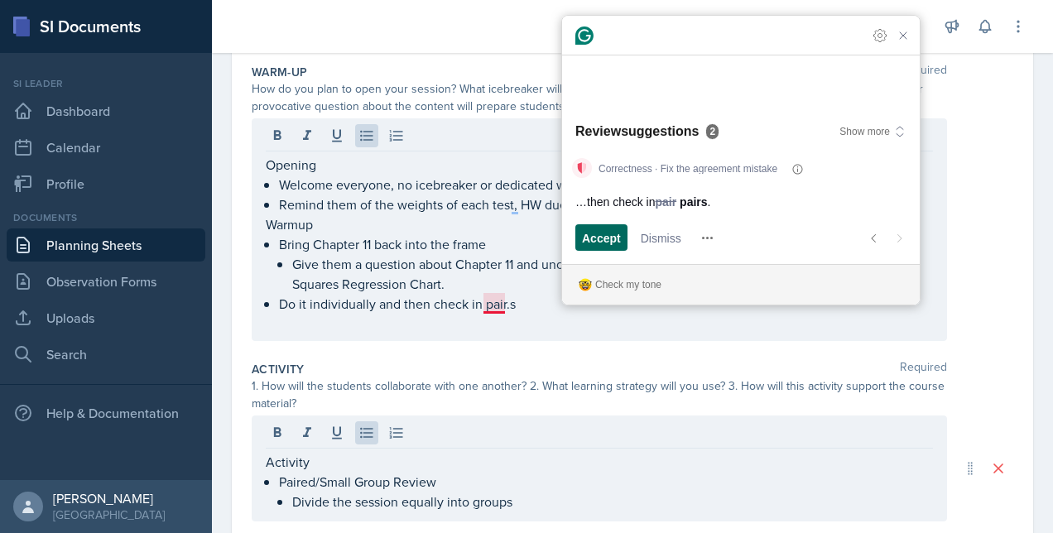
click at [616, 245] on span "Accept" at bounding box center [601, 237] width 39 height 17
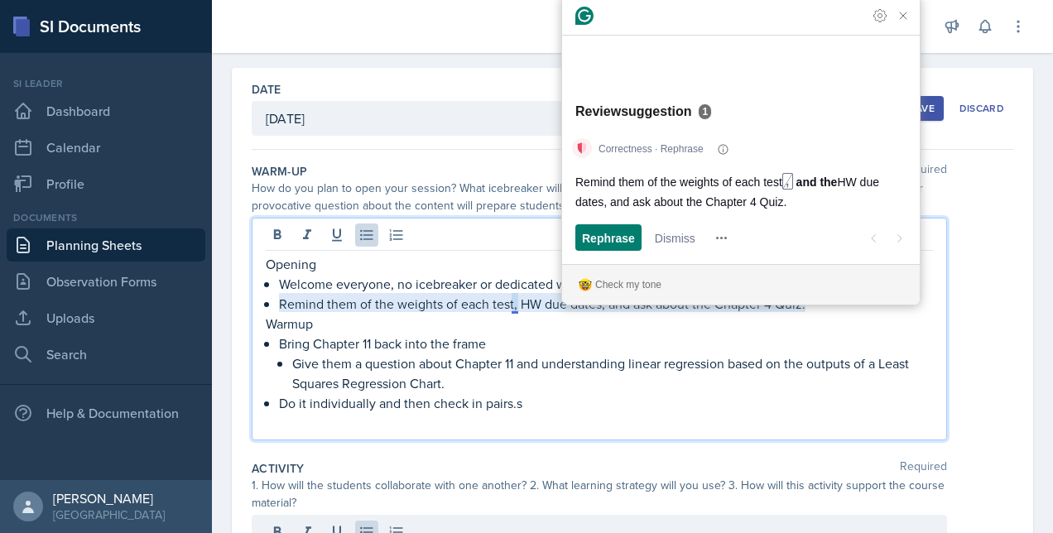
click at [583, 386] on p "Give them a question about Chapter 11 and understanding linear regression based…" at bounding box center [612, 374] width 641 height 40
click at [565, 401] on p "Do it individually and then check in pairs.s" at bounding box center [606, 403] width 654 height 20
click at [624, 234] on span "Rephrase" at bounding box center [608, 237] width 53 height 17
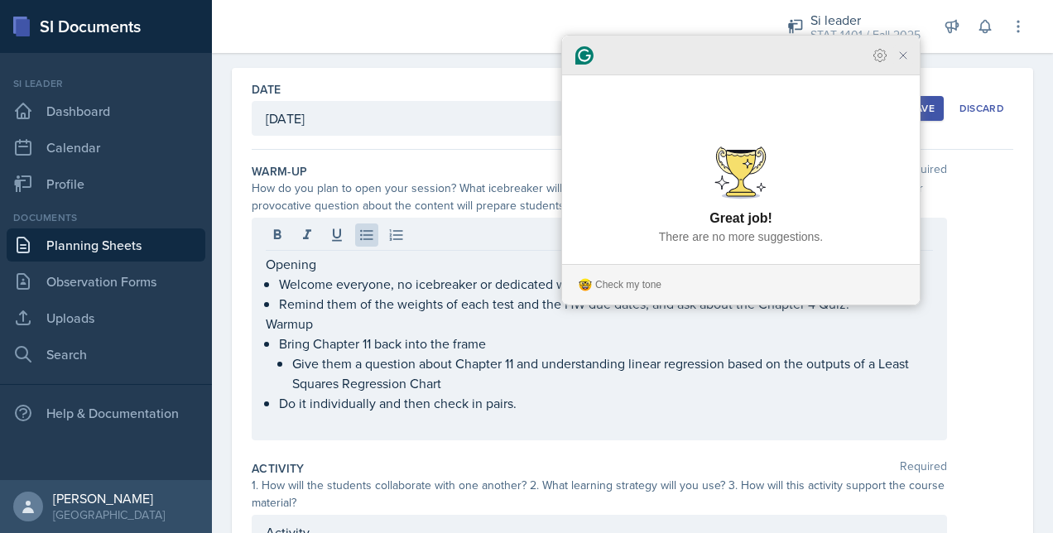
click at [911, 65] on icon "Close Grammarly Assistant" at bounding box center [904, 56] width 20 height 20
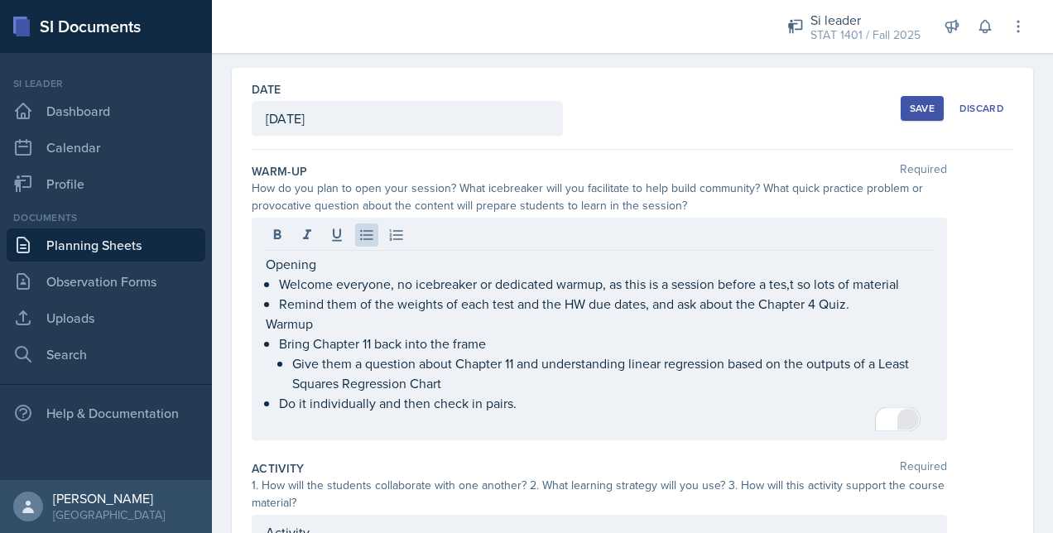
click at [982, 318] on div "Opening Welcome everyone, no icebreaker or dedicated warmup, as this is a sessi…" at bounding box center [633, 329] width 762 height 223
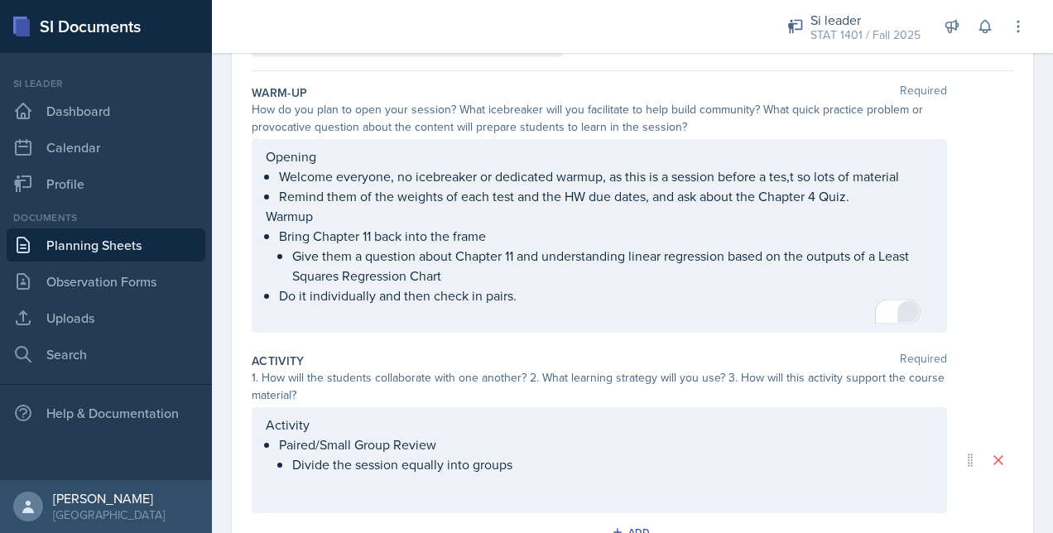
scroll to position [161, 0]
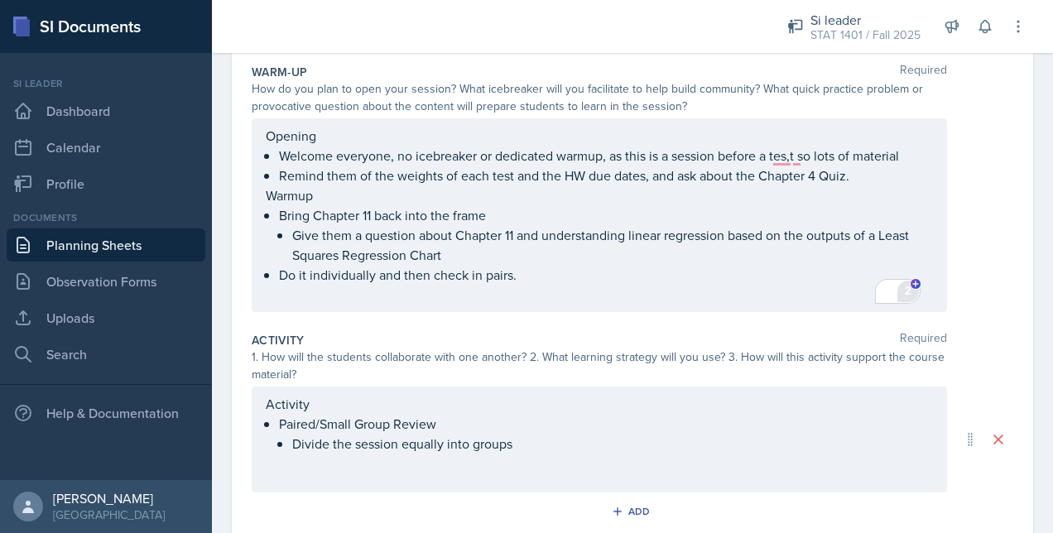
click at [614, 434] on div "Activity Paired/Small Group Review Divide the session equally into groups" at bounding box center [599, 424] width 667 height 60
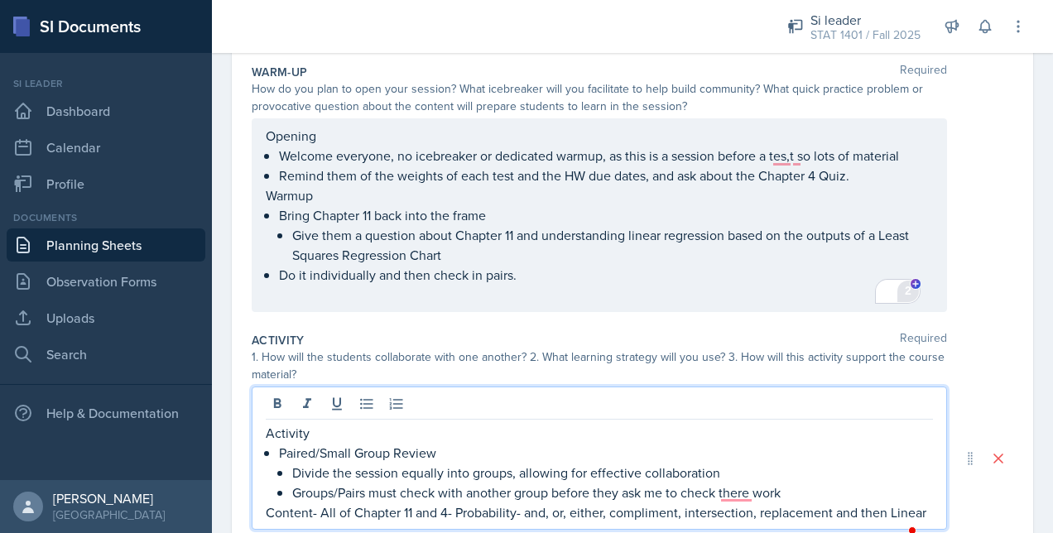
scroll to position [172, 0]
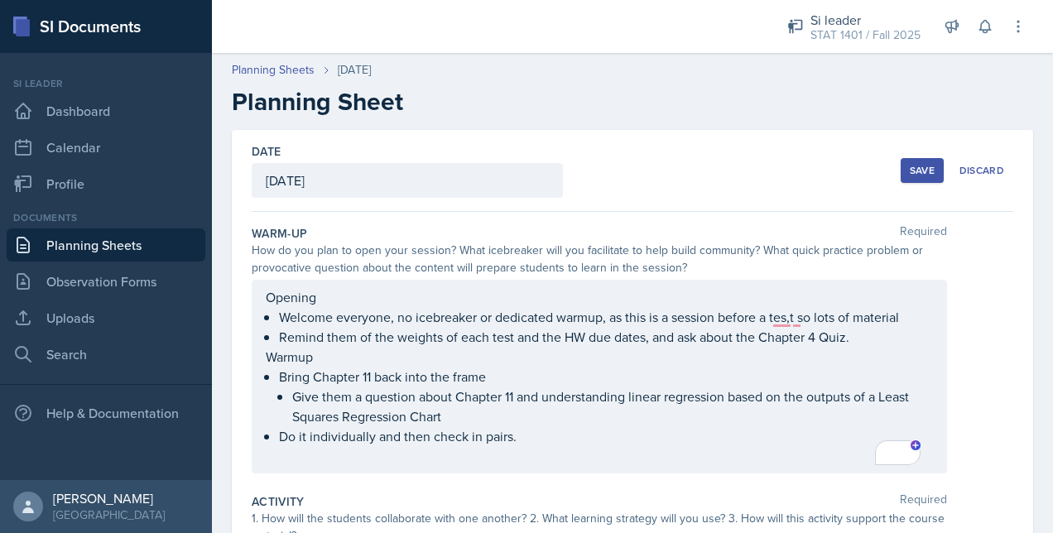
scroll to position [592, 0]
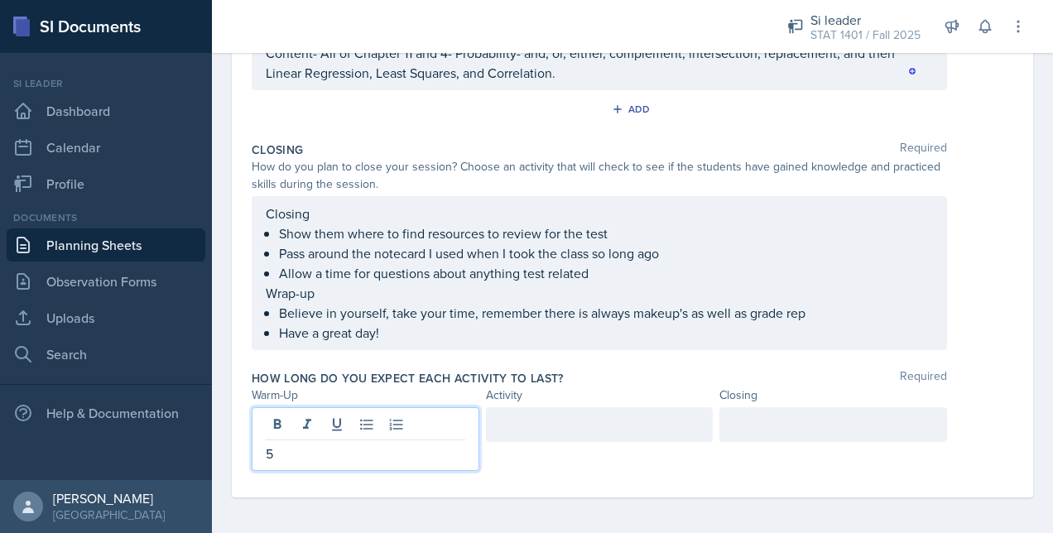
click at [800, 425] on div at bounding box center [834, 424] width 228 height 35
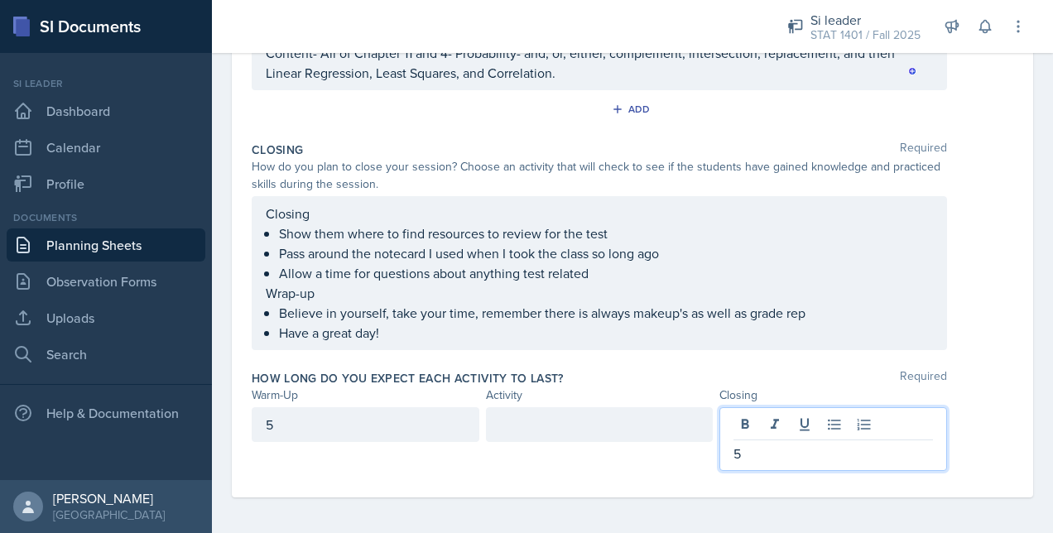
click at [685, 425] on div at bounding box center [600, 424] width 228 height 35
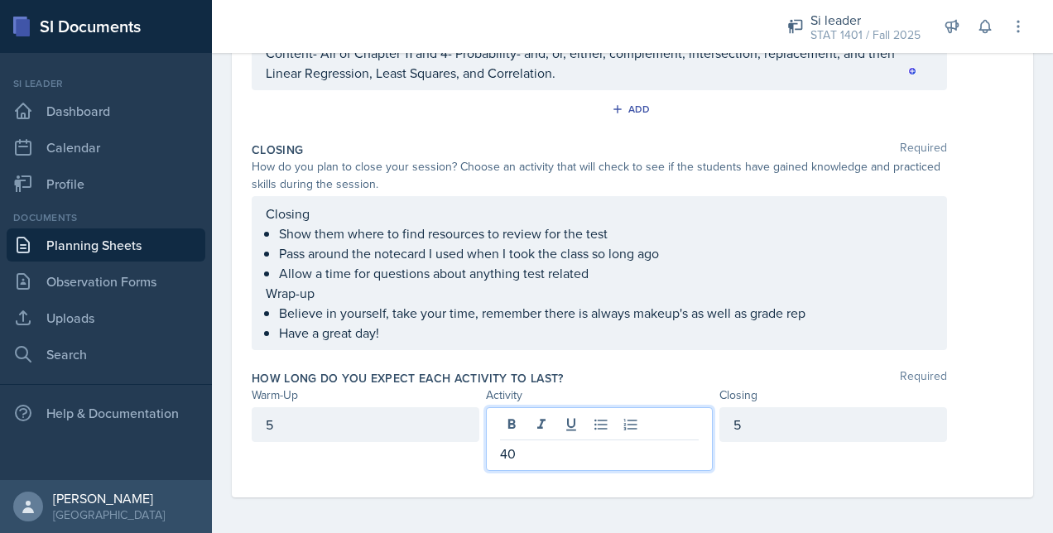
click at [980, 357] on div "Closing Required How do you plan to close your session? Choose an activity that…" at bounding box center [633, 249] width 762 height 229
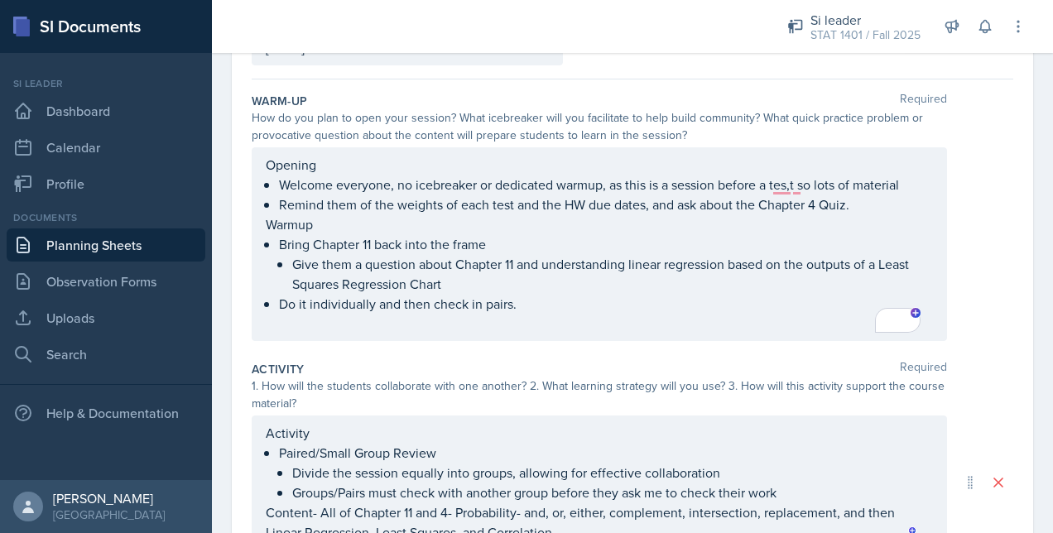
scroll to position [0, 0]
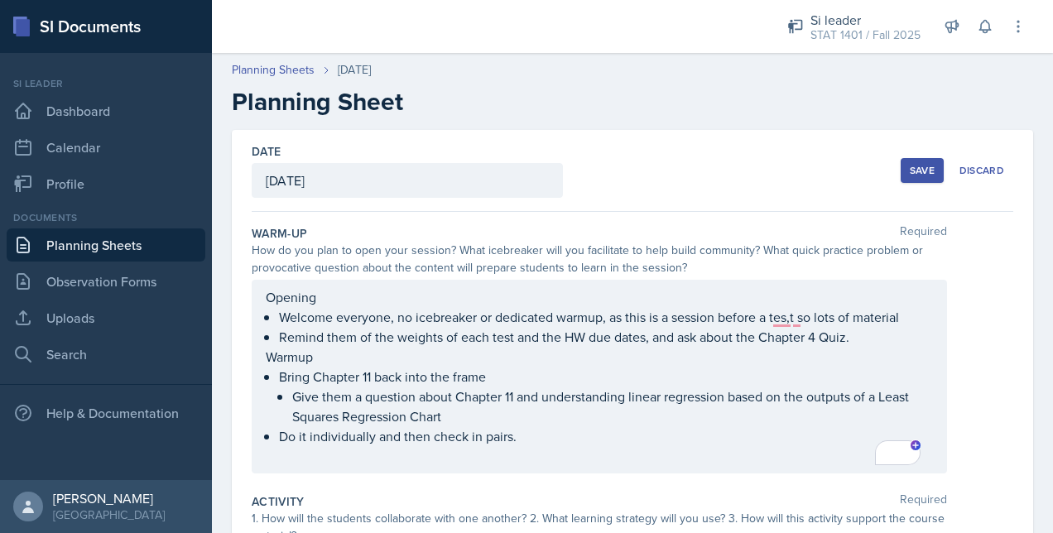
click at [901, 167] on button "Save" at bounding box center [922, 170] width 43 height 25
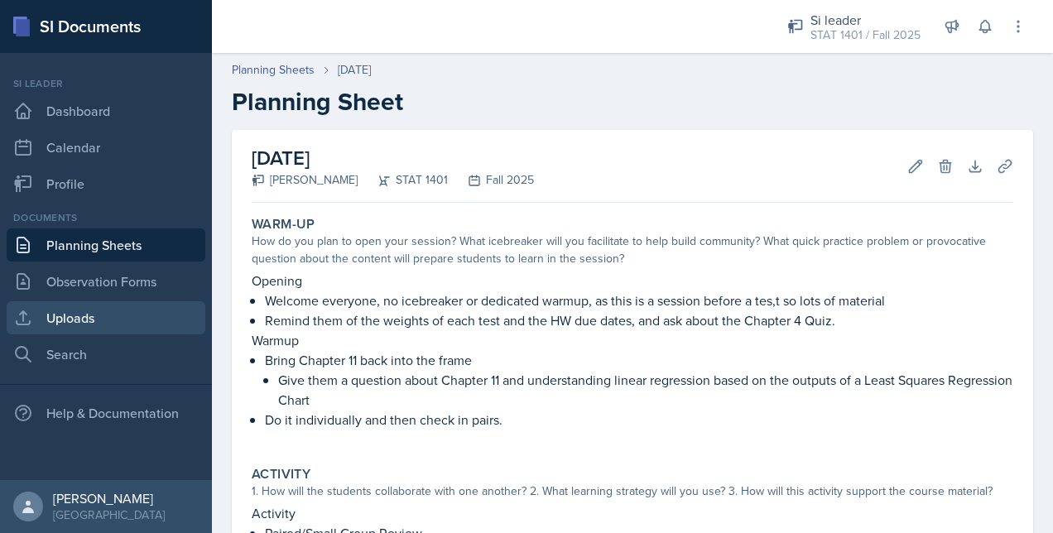
click at [120, 312] on link "Uploads" at bounding box center [106, 317] width 199 height 33
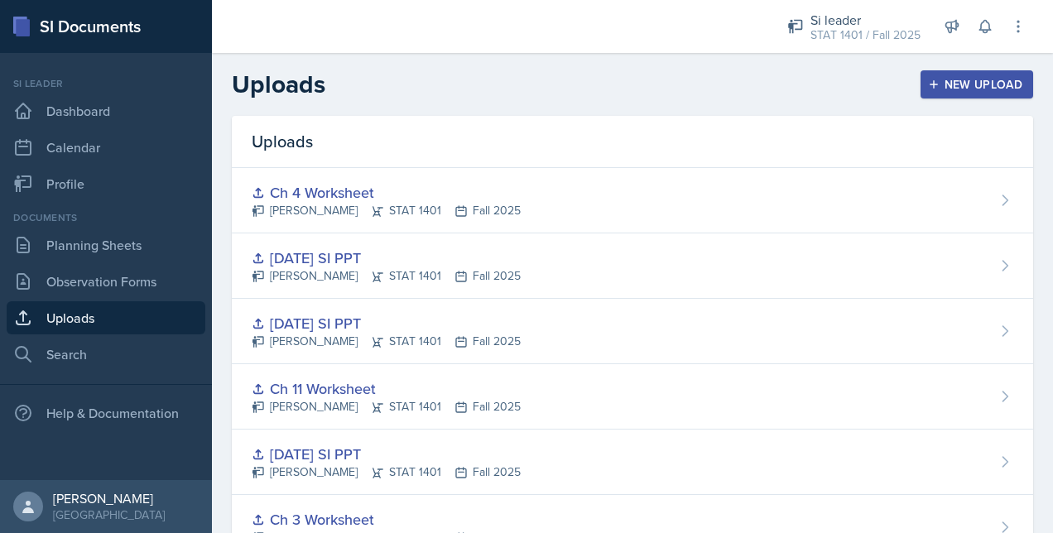
click at [932, 83] on div "New Upload" at bounding box center [978, 84] width 92 height 13
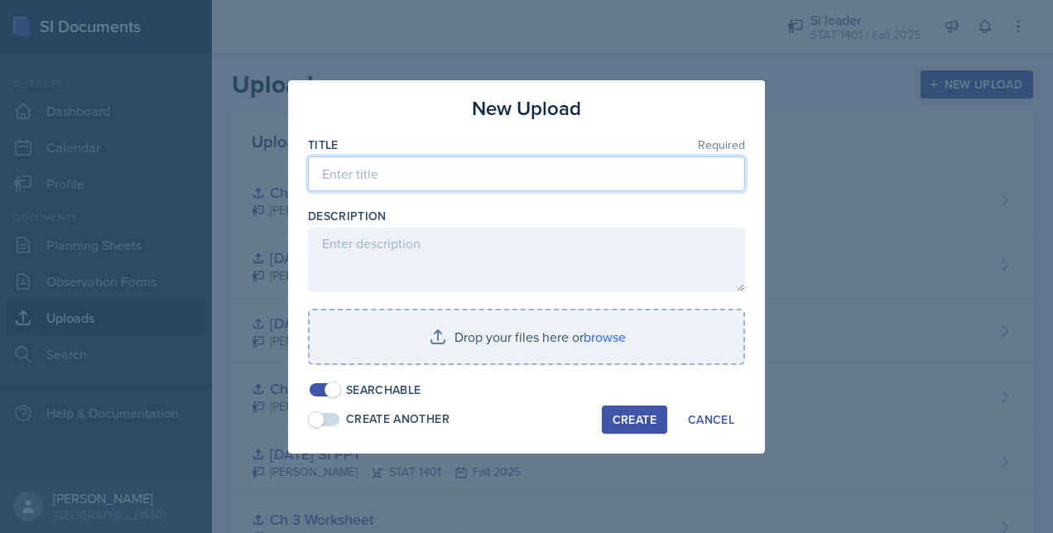
click at [564, 176] on input at bounding box center [526, 174] width 437 height 35
type input "0"
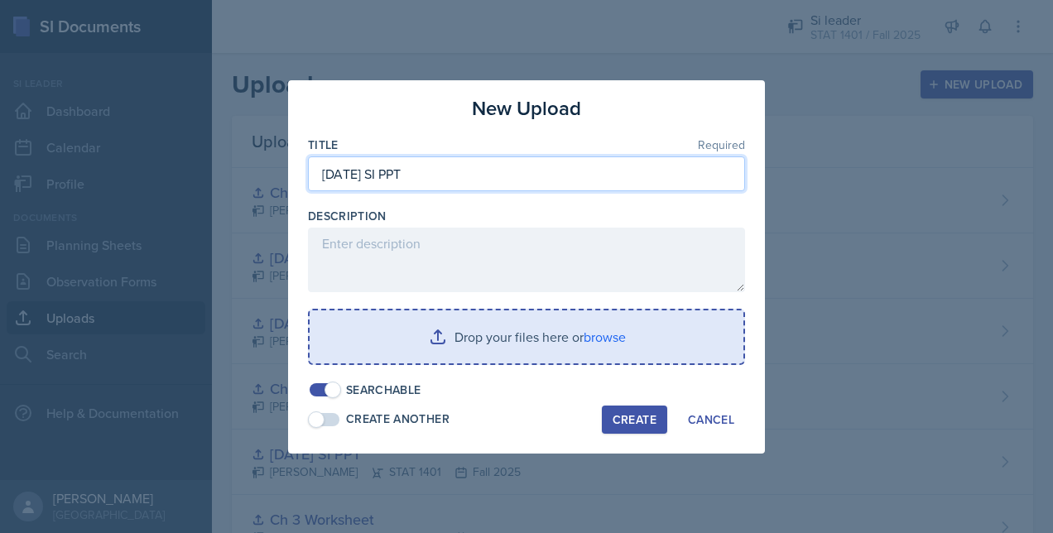
type input "9/30/25 SI PPT"
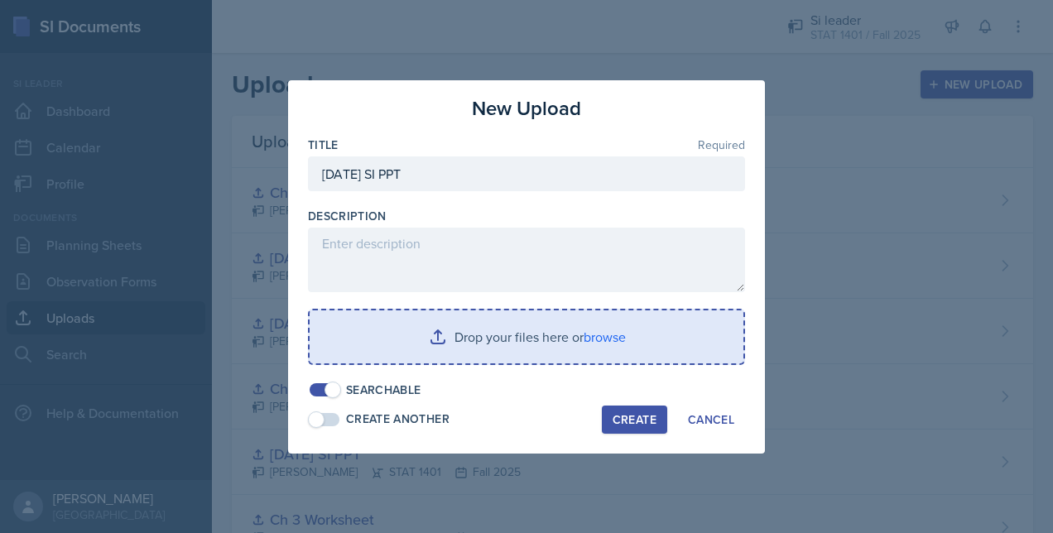
click at [538, 336] on input "file" at bounding box center [527, 337] width 434 height 53
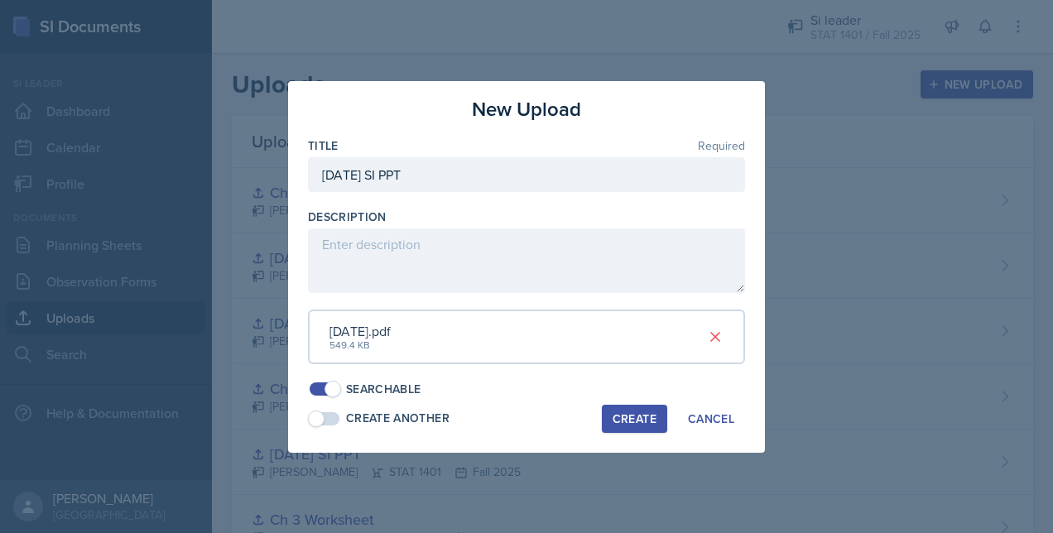
click at [626, 417] on div "Create" at bounding box center [635, 418] width 44 height 13
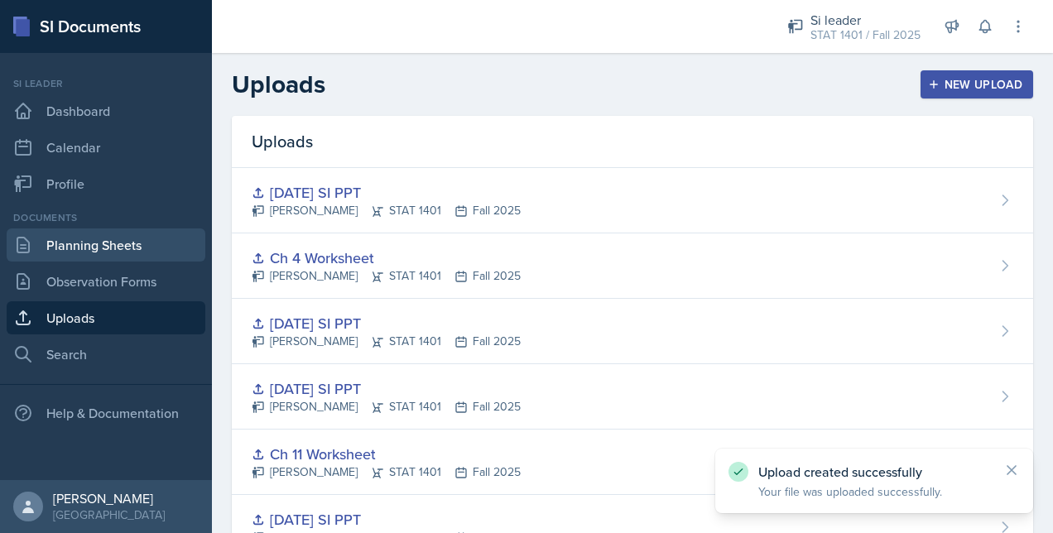
click at [104, 248] on link "Planning Sheets" at bounding box center [106, 245] width 199 height 33
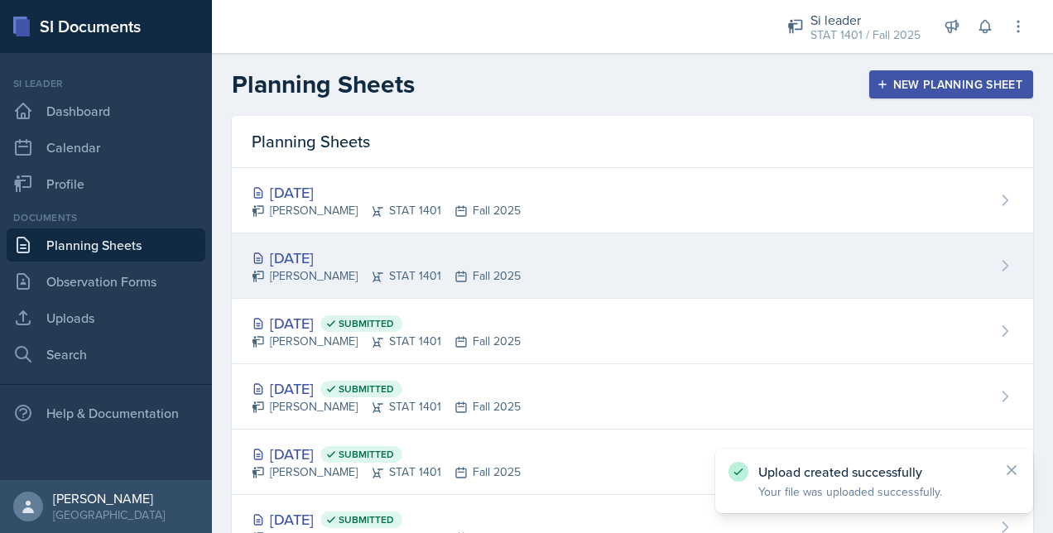
click at [567, 248] on div "[DATE] [PERSON_NAME] STAT 1401 Fall 2025" at bounding box center [633, 266] width 802 height 65
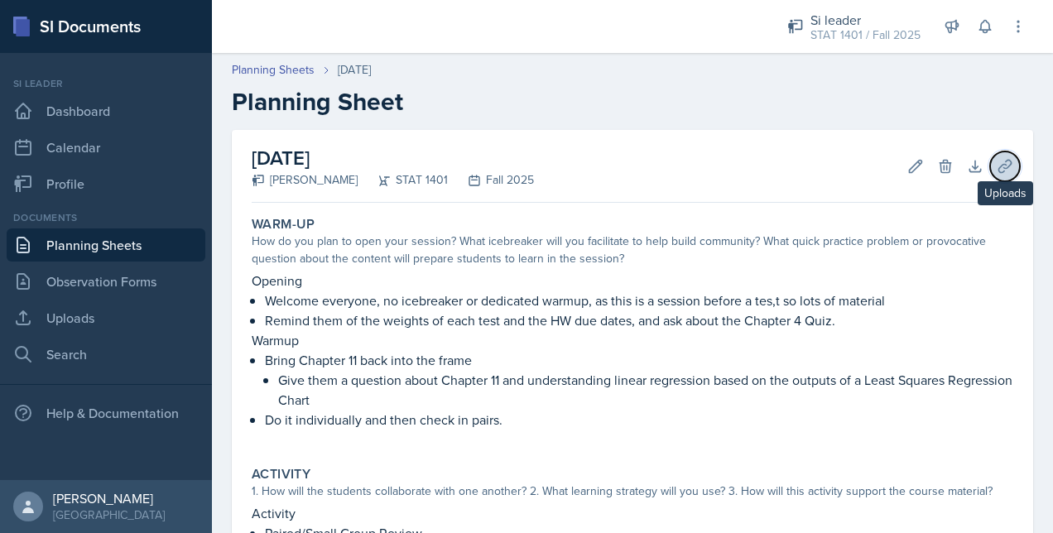
click at [997, 164] on icon at bounding box center [1005, 166] width 17 height 17
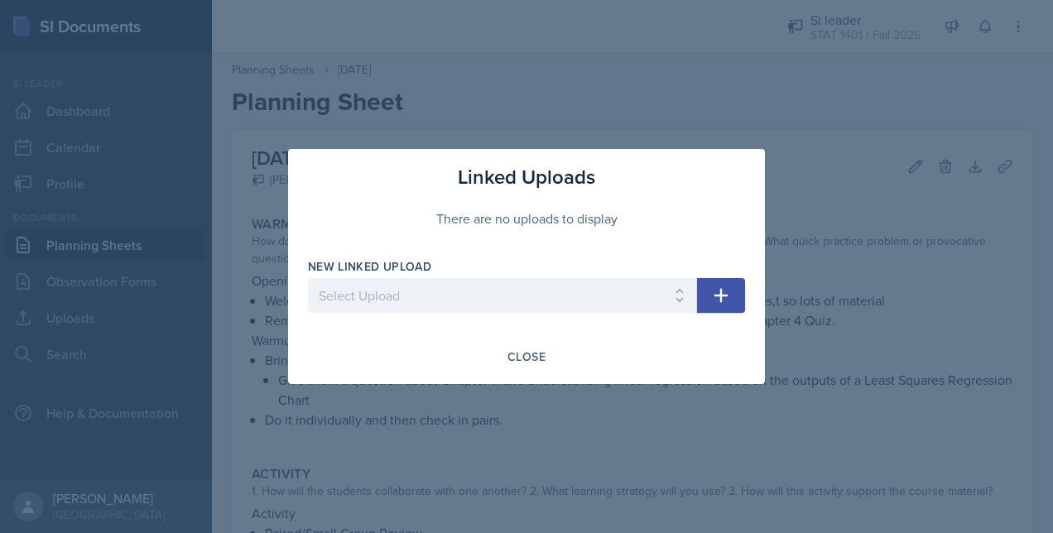
click at [560, 340] on div "Linked Uploads There are no uploads to display New Linked Upload Select Upload …" at bounding box center [526, 266] width 477 height 235
click at [539, 278] on div "New Linked Upload Select Upload 8/26/25 SI PPT 8/28/25 SI PPT Chapter Summary S…" at bounding box center [502, 293] width 389 height 71
click at [532, 302] on select "Select Upload 8/26/25 SI PPT 8/28/25 SI PPT Chapter Summary Slides Ch 1 Workshe…" at bounding box center [502, 295] width 389 height 35
select select "ec373242-6ee8-4ad0-988d-d78fa81b6736"
click at [308, 278] on select "Select Upload 8/26/25 SI PPT 8/28/25 SI PPT Chapter Summary Slides Ch 1 Workshe…" at bounding box center [502, 295] width 389 height 35
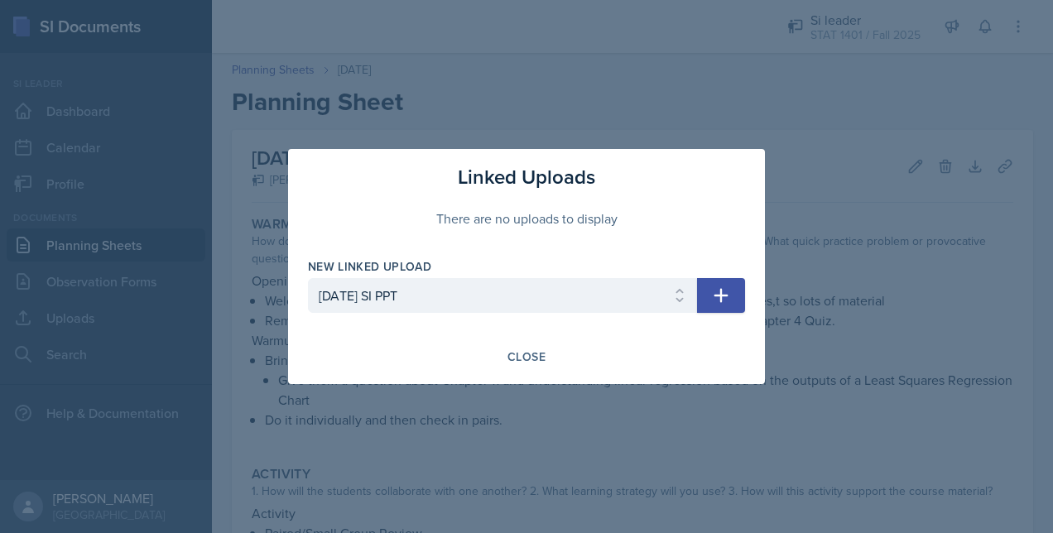
click at [717, 292] on icon "button" at bounding box center [721, 296] width 20 height 20
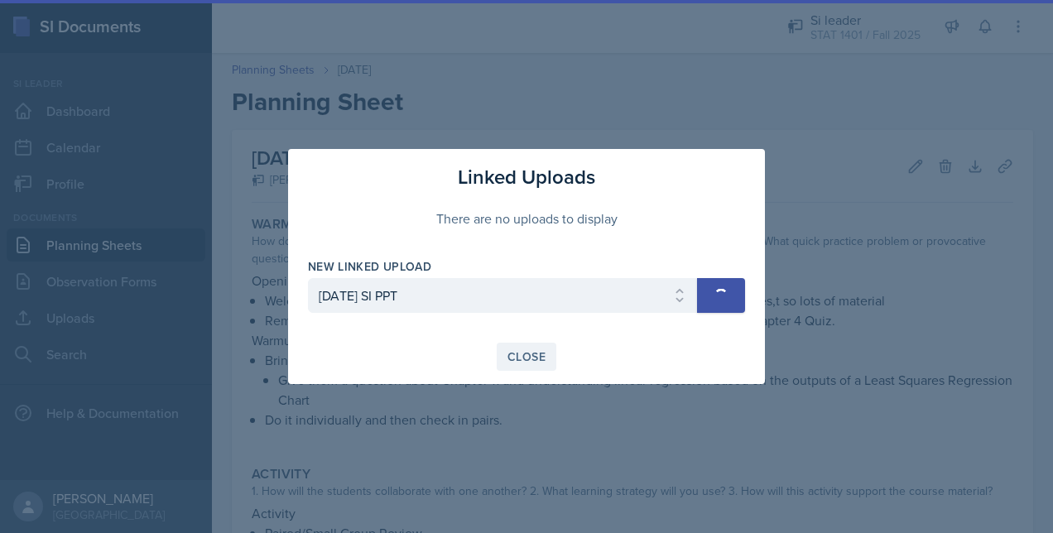
select select
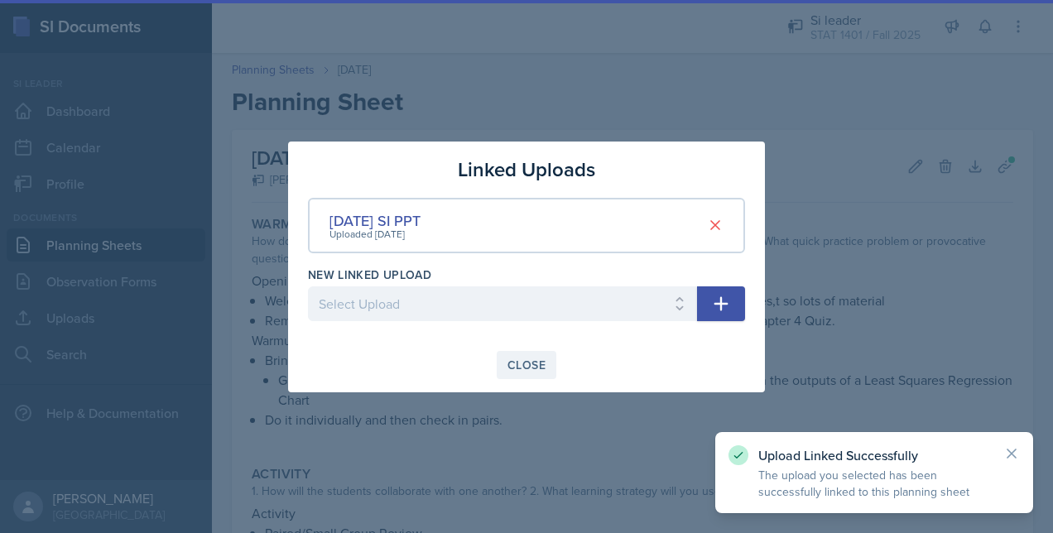
click at [531, 355] on button "Close" at bounding box center [527, 365] width 60 height 28
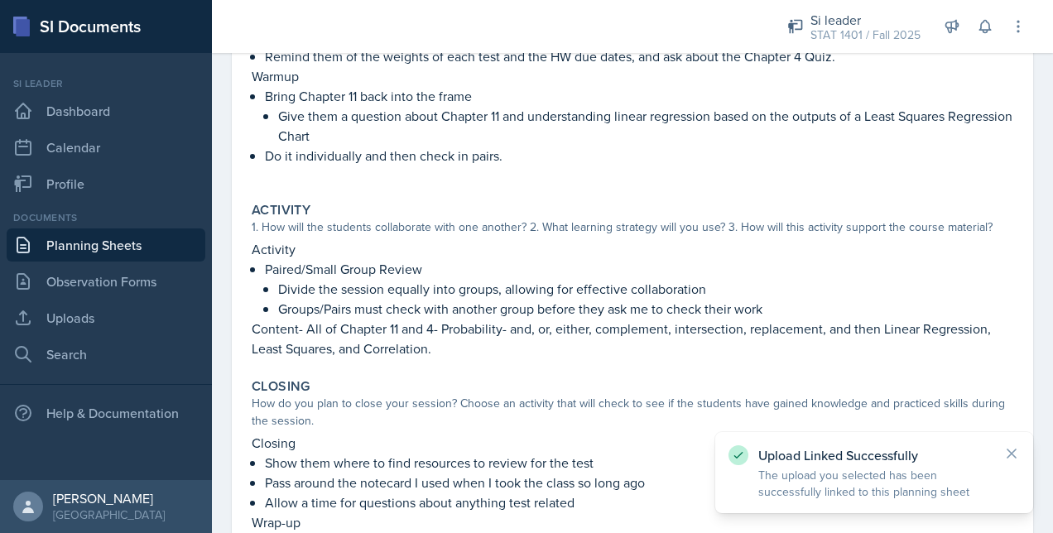
scroll to position [225, 0]
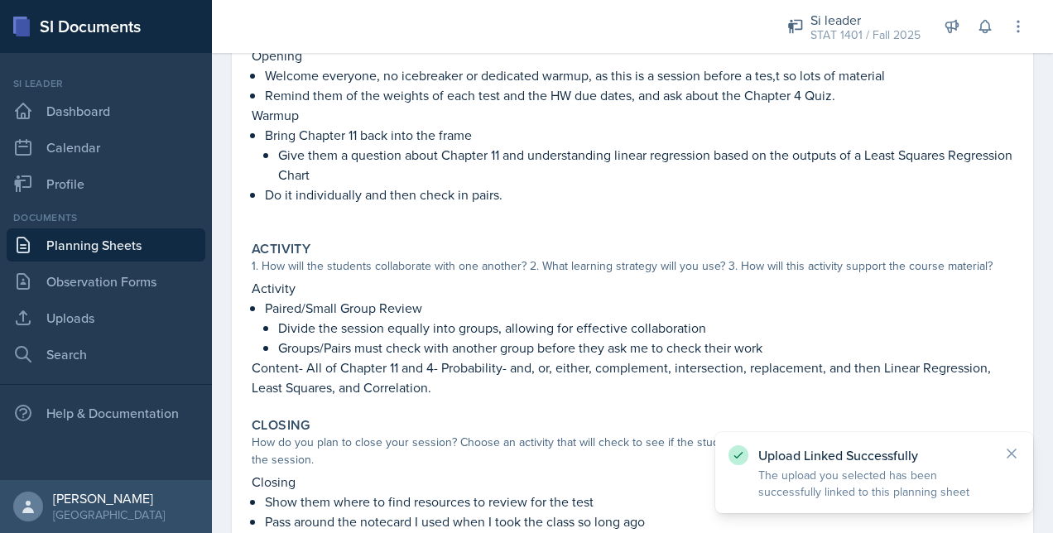
click at [94, 248] on link "Planning Sheets" at bounding box center [106, 245] width 199 height 33
